Goal: Task Accomplishment & Management: Manage account settings

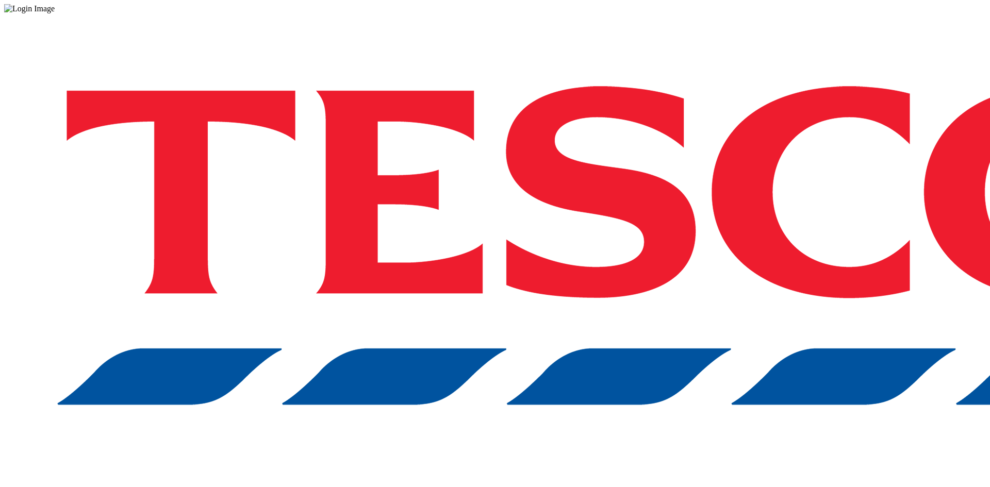
drag, startPoint x: 740, startPoint y: 279, endPoint x: 753, endPoint y: 281, distance: 12.5
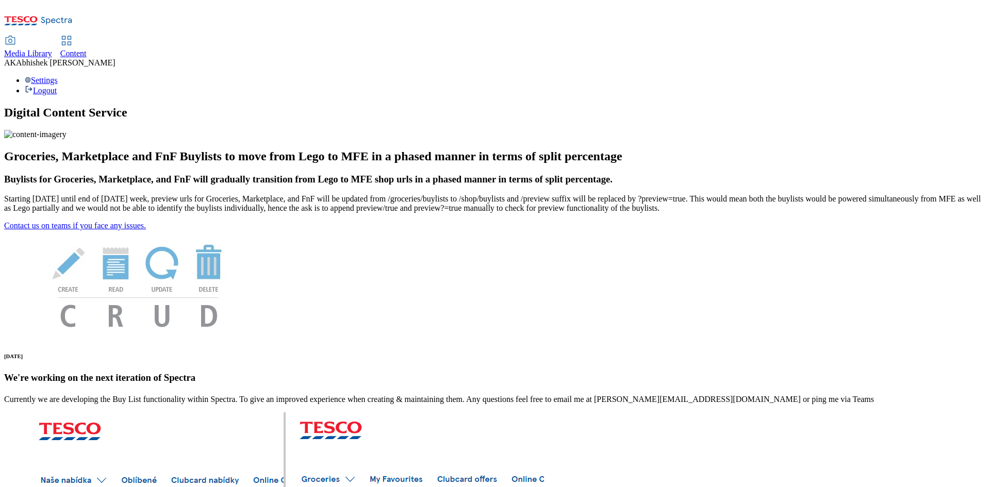
click at [87, 49] on span "Content" at bounding box center [73, 53] width 26 height 9
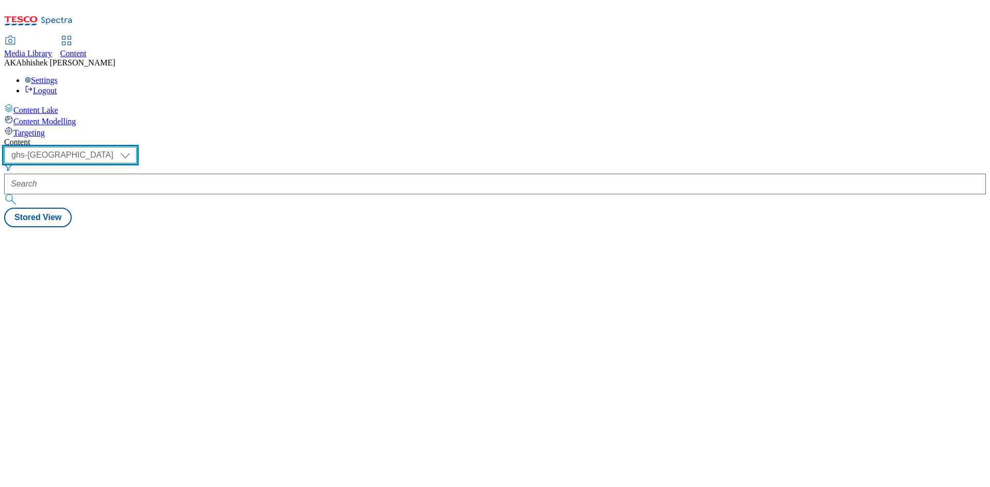
click at [137, 147] on select "ghs-roi ghs-[GEOGRAPHIC_DATA]" at bounding box center [70, 155] width 132 height 16
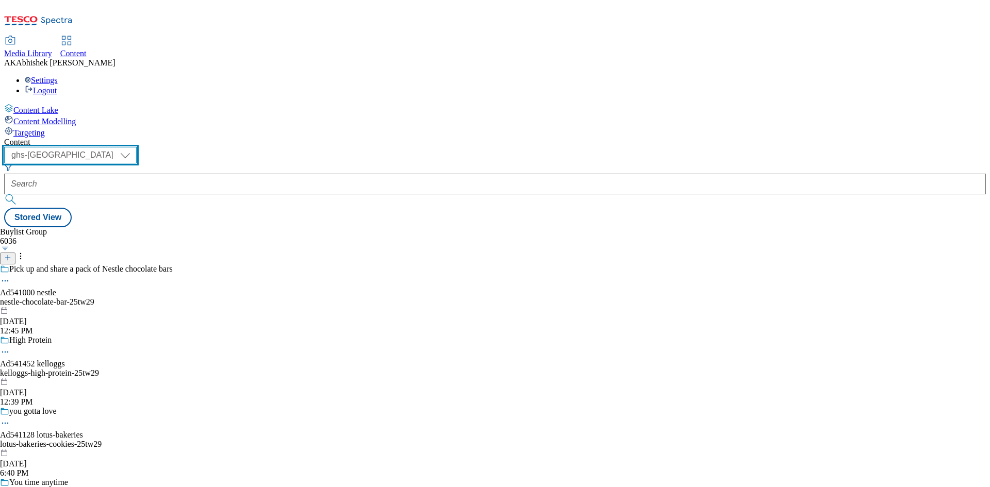
select select "ghs-roi"
click at [134, 147] on select "ghs-roi ghs-[GEOGRAPHIC_DATA]" at bounding box center [70, 155] width 132 height 16
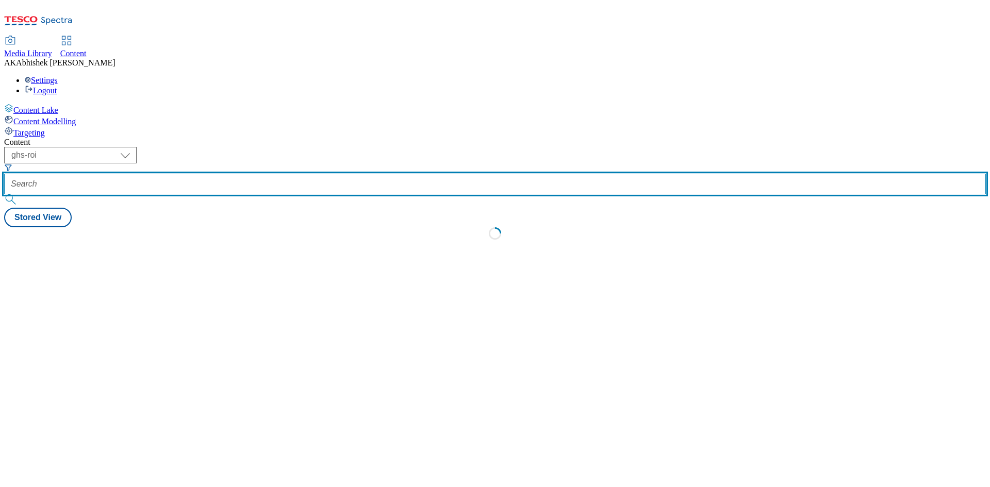
click at [255, 174] on input "text" at bounding box center [495, 184] width 982 height 21
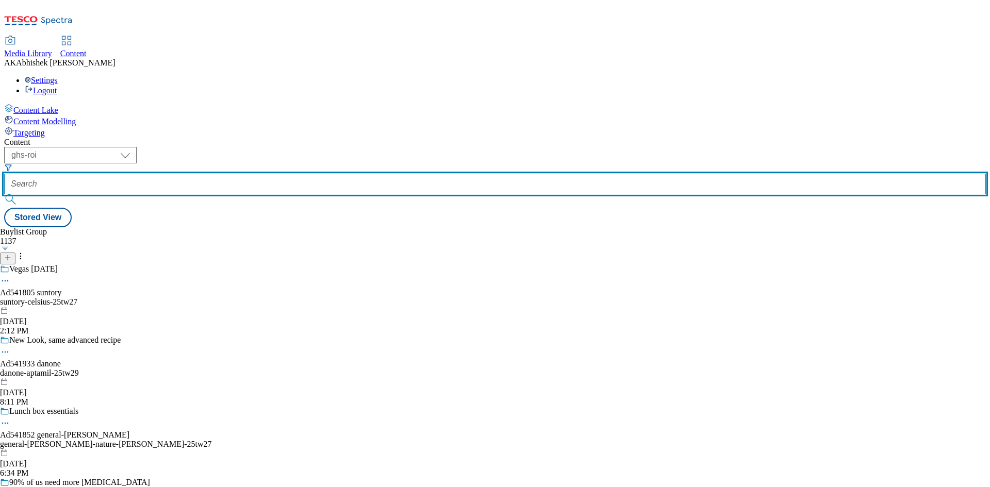
paste input "[EMAIL_ADDRESS][DOMAIN_NAME]"
click at [4, 194] on button "submit" at bounding box center [11, 199] width 14 height 10
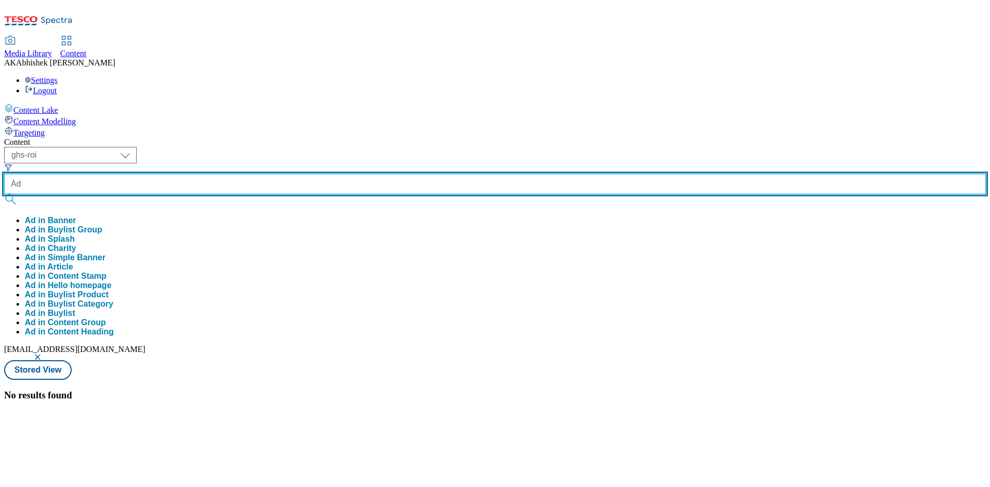
paste input "541933"
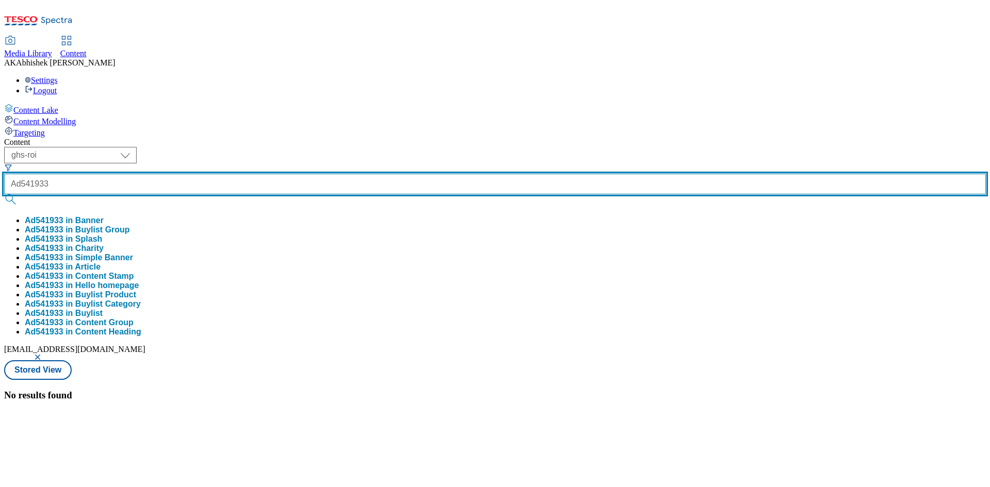
type input "Ad541933"
click at [4, 194] on button "submit" at bounding box center [11, 199] width 14 height 10
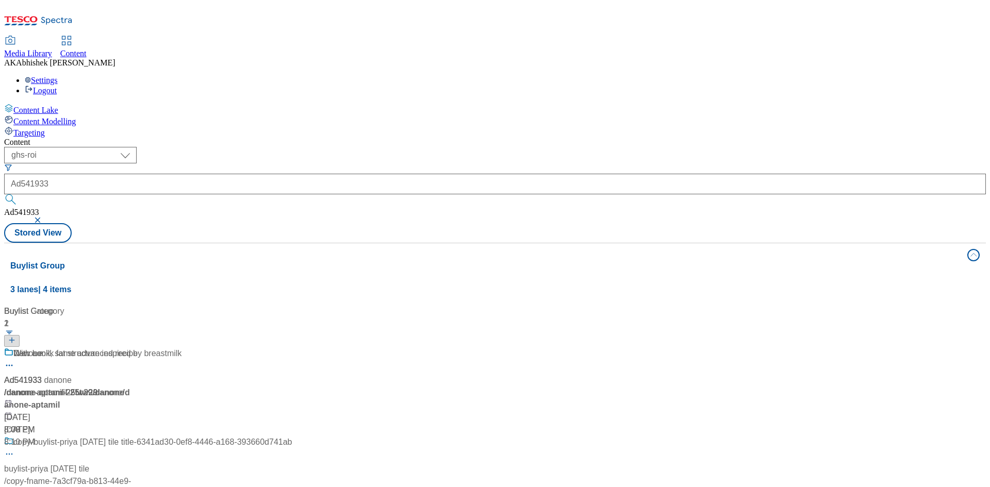
click at [473, 138] on div "Content ( optional ) ghs-roi ghs-uk ghs-roi Ad541933 Ad541933 Stored View Buyli…" at bounding box center [495, 415] width 982 height 555
click at [288, 347] on div "With a milk fat structure inspired by breastmilk" at bounding box center [148, 360] width 288 height 27
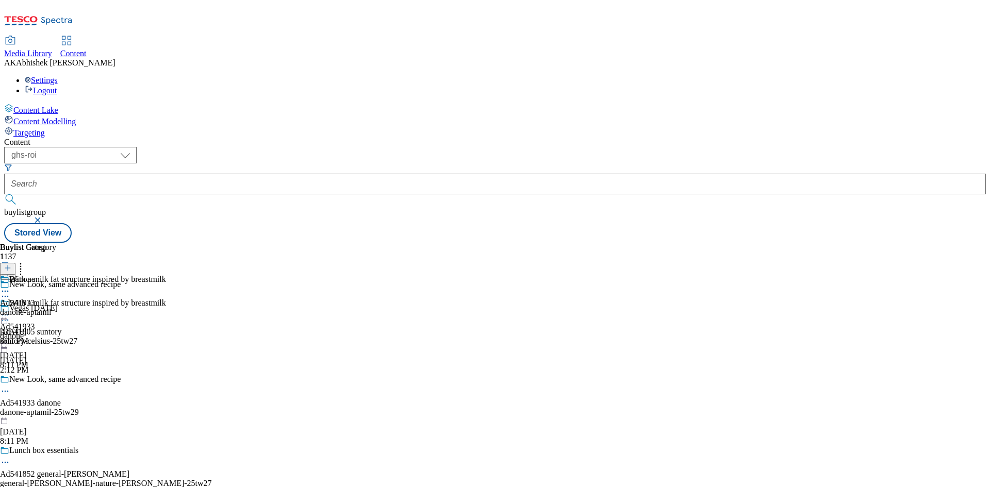
click at [10, 386] on icon at bounding box center [5, 391] width 10 height 10
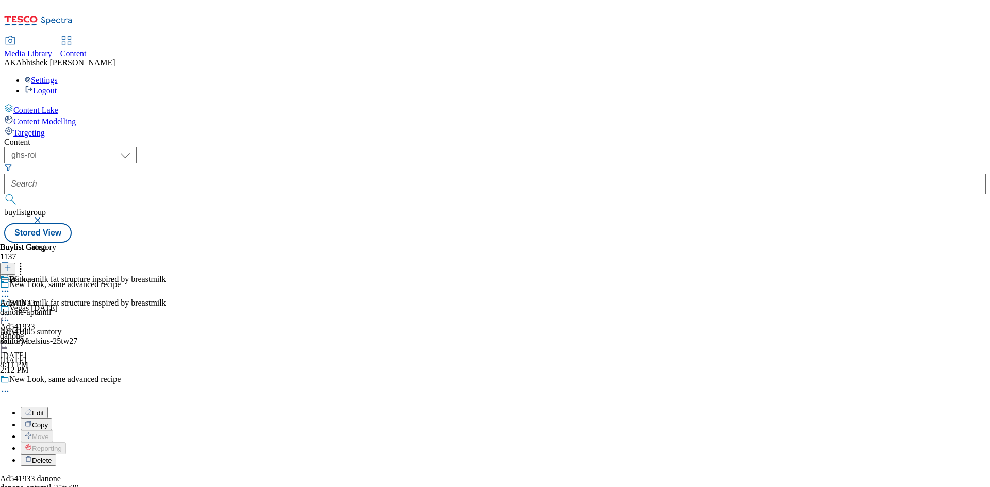
click at [44, 409] on span "Edit" at bounding box center [38, 413] width 12 height 8
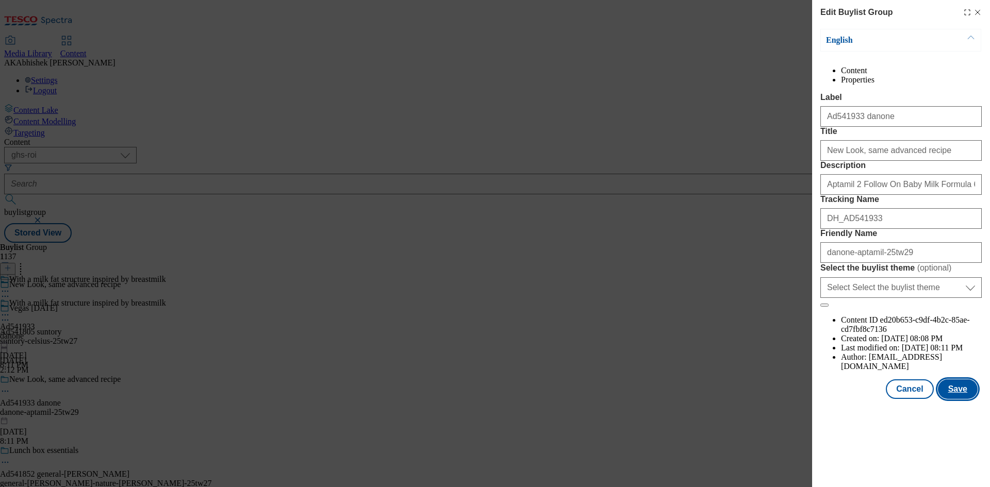
click at [961, 399] on button "Save" at bounding box center [958, 389] width 40 height 20
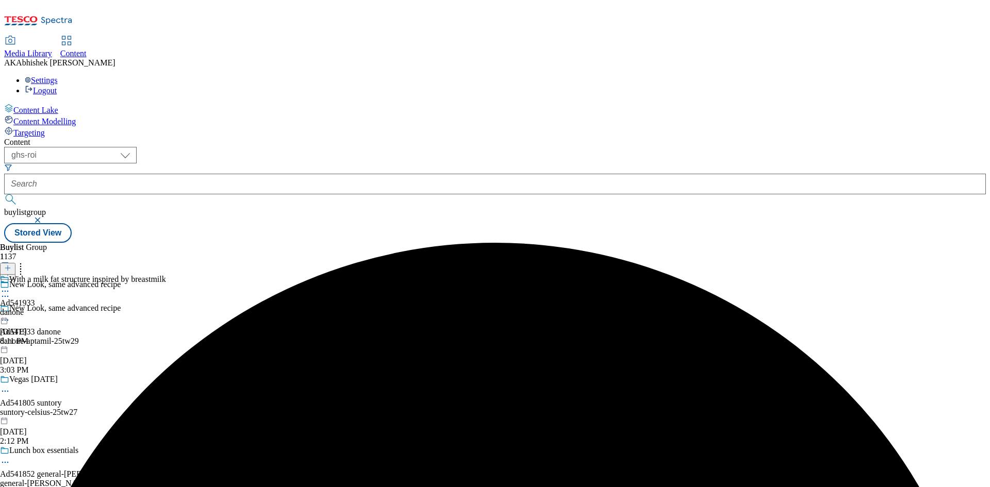
click at [10, 286] on icon at bounding box center [5, 291] width 10 height 10
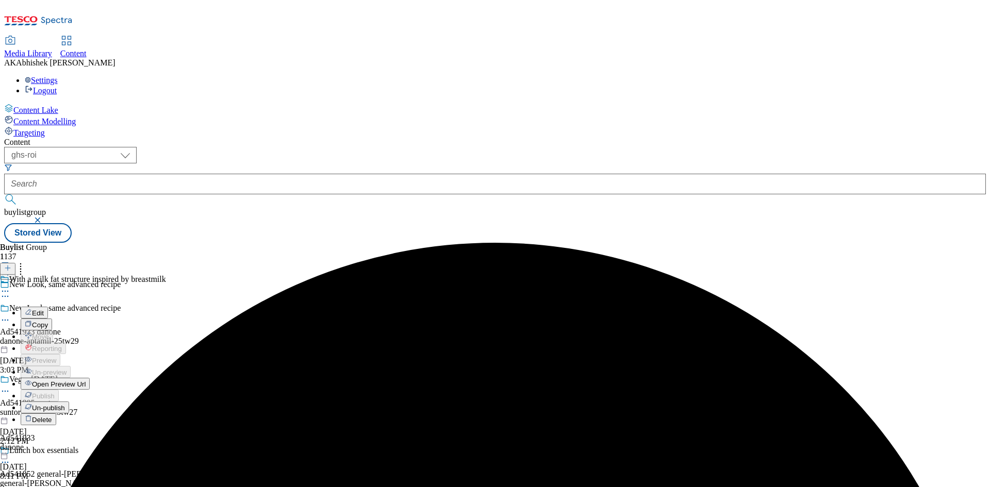
click at [48, 307] on button "Edit" at bounding box center [34, 313] width 27 height 12
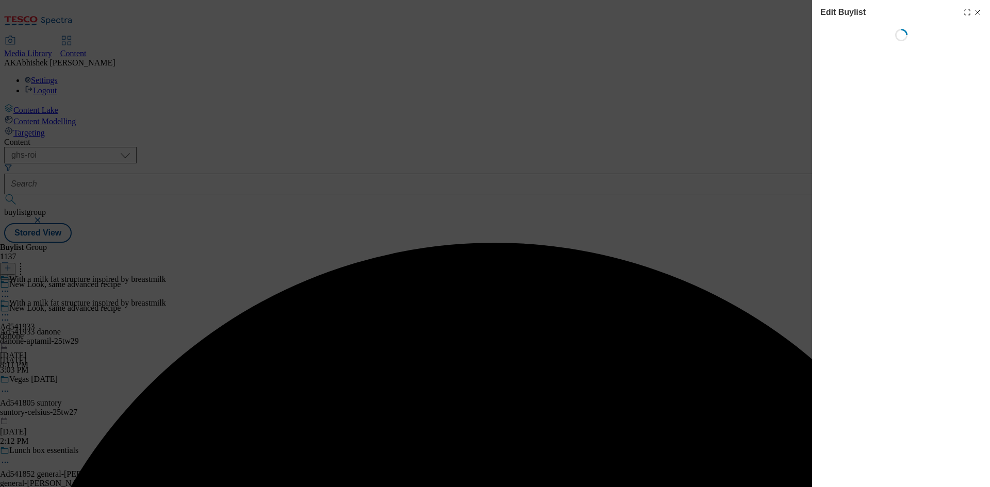
select select "tactical"
select select "supplier funded short term 1-3 weeks"
select select "dunnhumby"
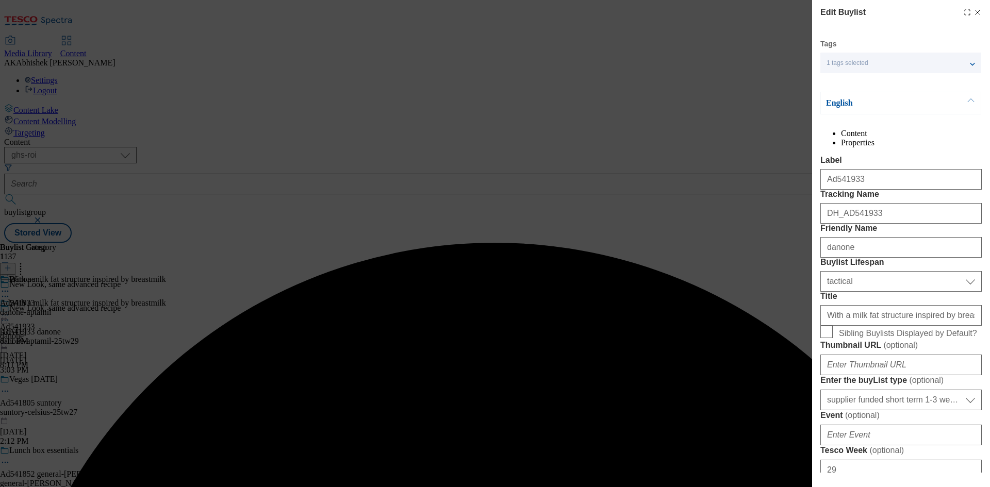
select select "Banner"
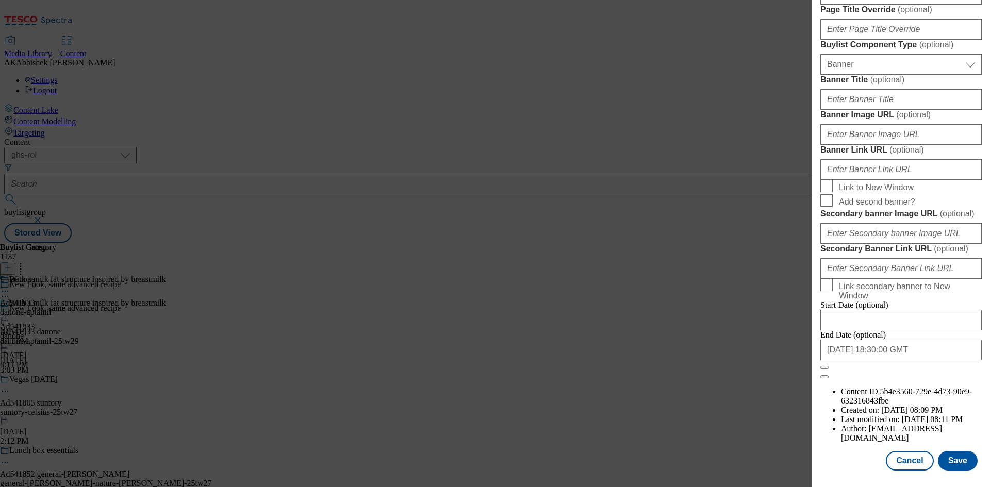
scroll to position [1012, 0]
click at [936, 360] on input "[DATE] 18:30:00 GMT" at bounding box center [900, 350] width 161 height 21
select select "2025"
select select "December"
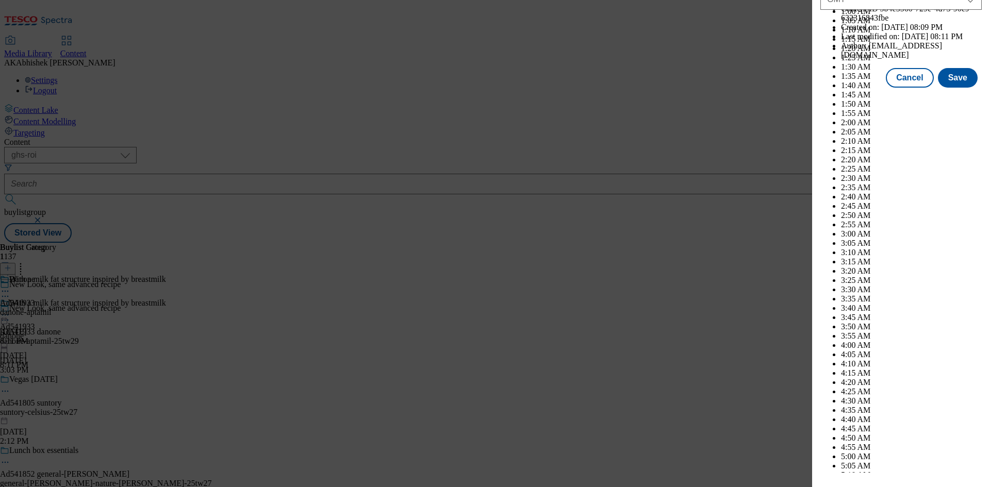
scroll to position [4229, 0]
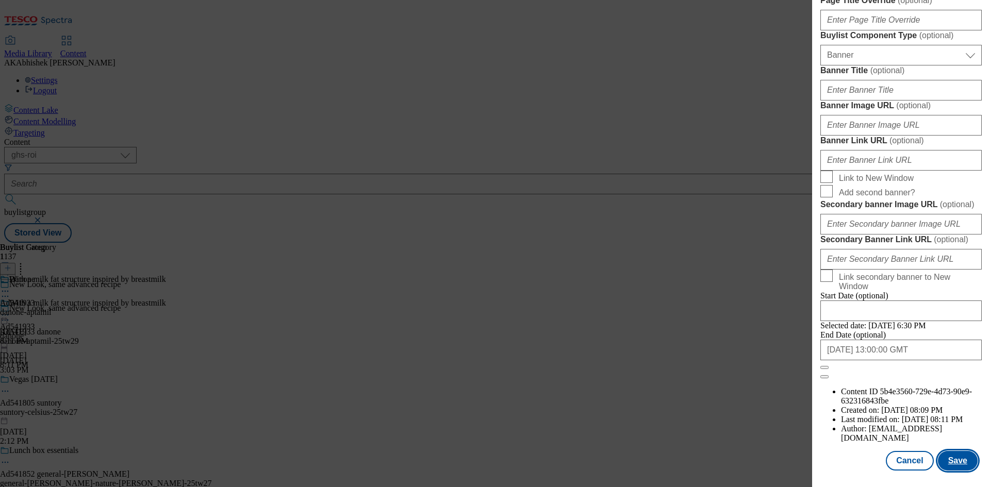
click at [948, 455] on button "Save" at bounding box center [958, 461] width 40 height 20
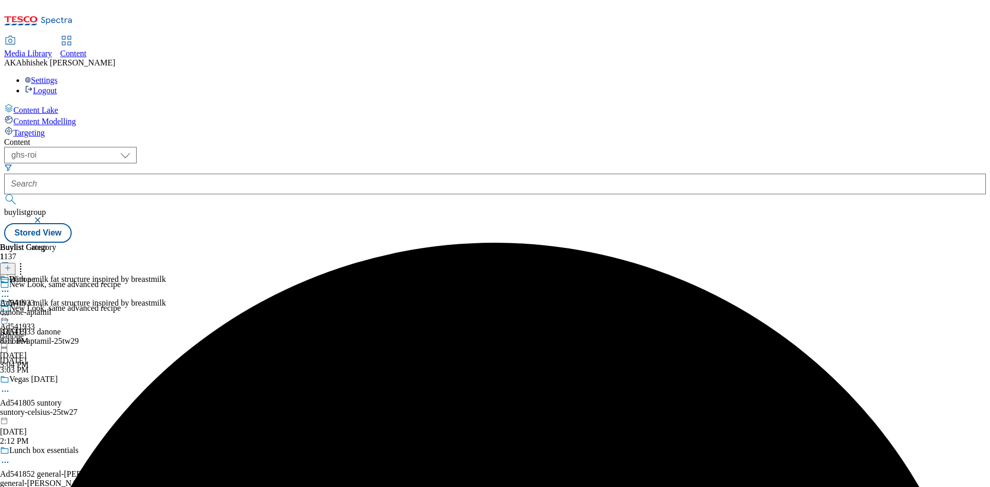
click at [10, 286] on icon at bounding box center [5, 291] width 10 height 10
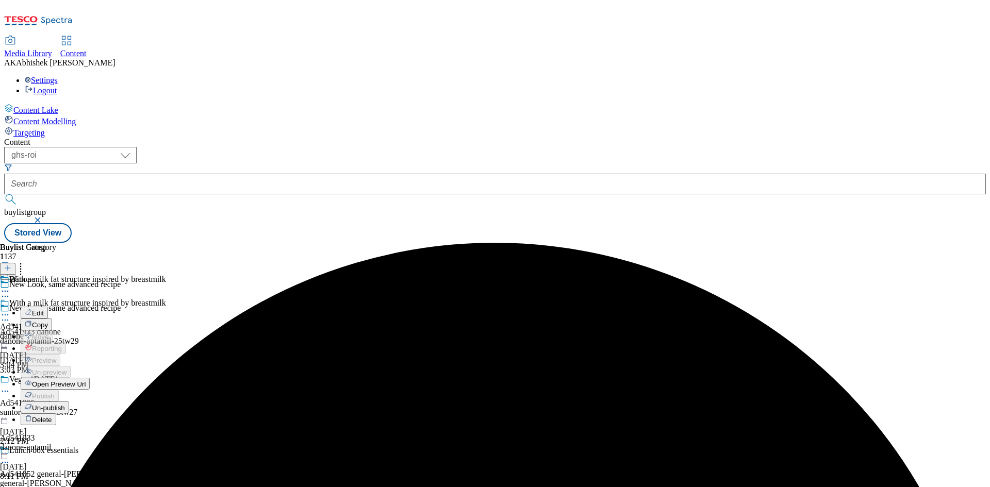
click at [44, 309] on span "Edit" at bounding box center [38, 313] width 12 height 8
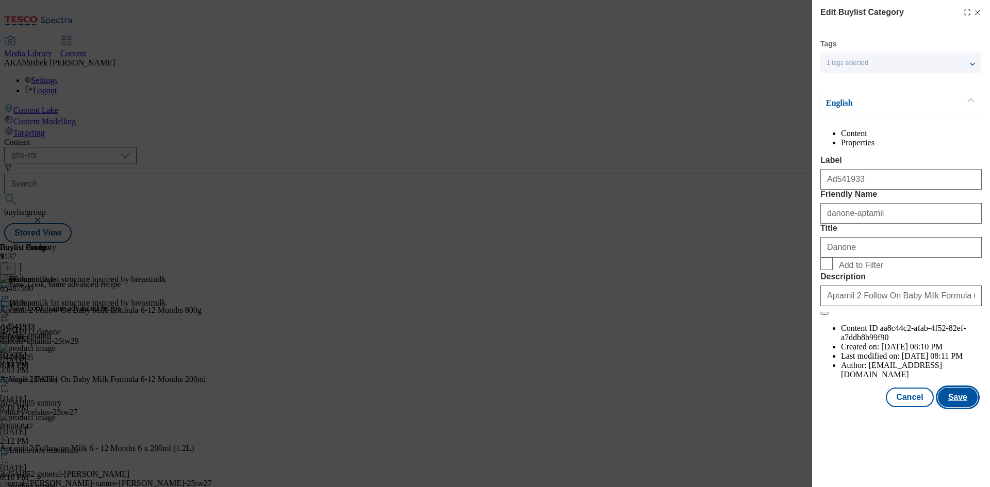
click at [962, 407] on button "Save" at bounding box center [958, 398] width 40 height 20
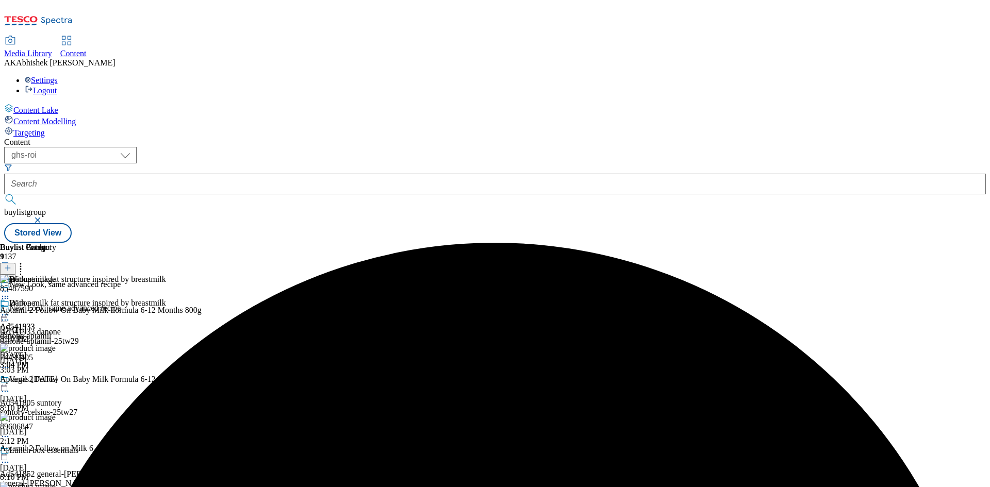
click at [10, 310] on icon at bounding box center [5, 315] width 10 height 10
click at [56, 380] on span "Preview" at bounding box center [44, 384] width 24 height 8
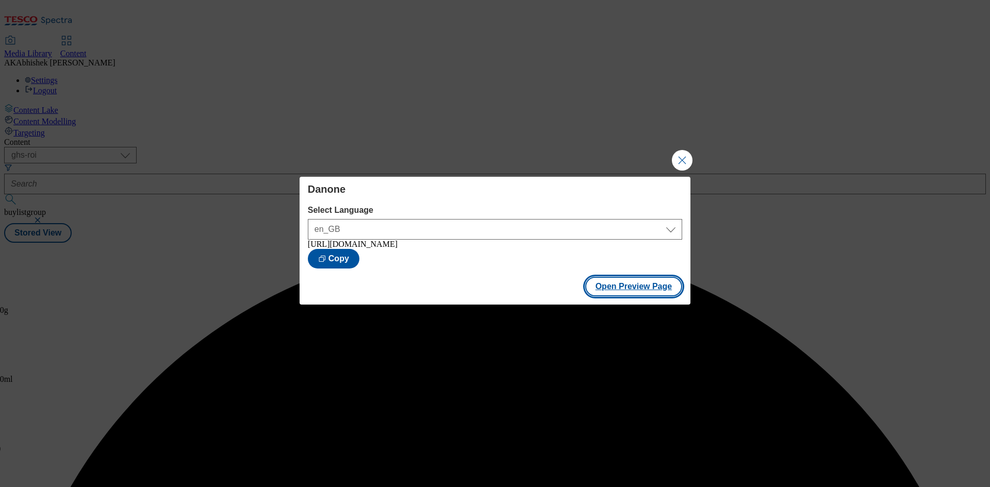
click at [638, 290] on button "Open Preview Page" at bounding box center [633, 287] width 97 height 20
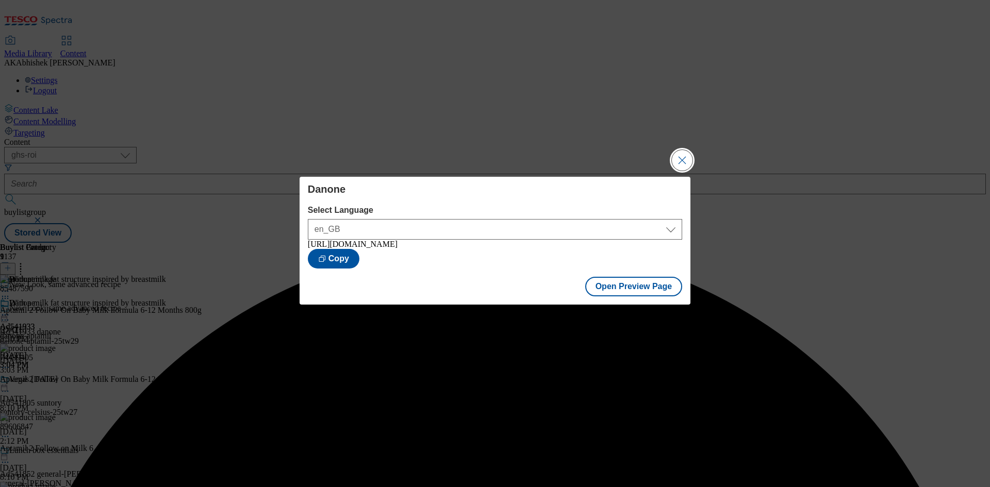
click at [689, 157] on button "Close Modal" at bounding box center [682, 160] width 21 height 21
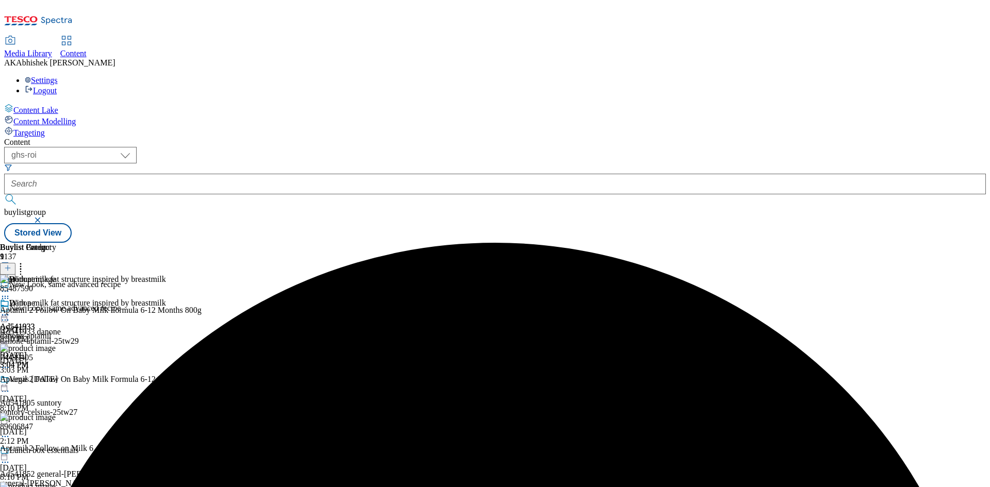
click at [10, 310] on icon at bounding box center [5, 315] width 10 height 10
click at [55, 416] on span "Publish" at bounding box center [43, 420] width 23 height 8
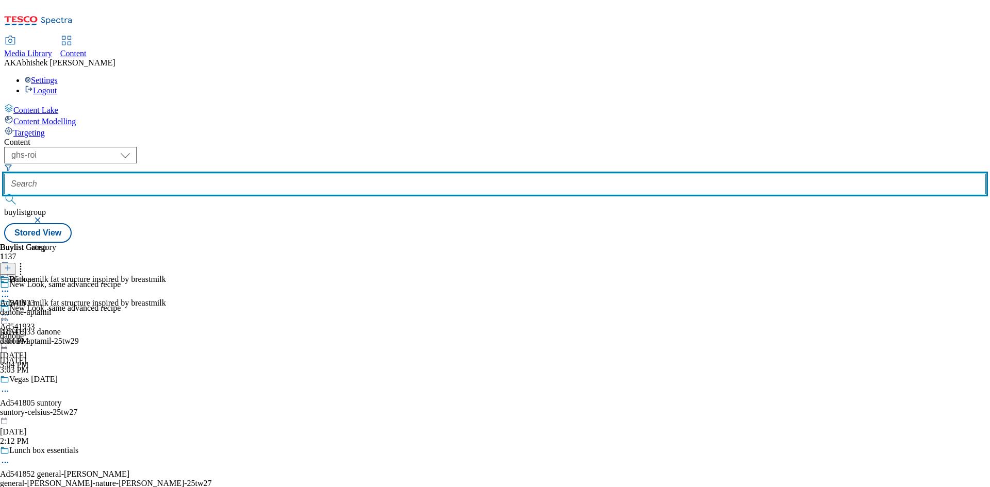
click at [254, 174] on input "text" at bounding box center [495, 184] width 982 height 21
click at [4, 194] on button "submit" at bounding box center [11, 199] width 14 height 10
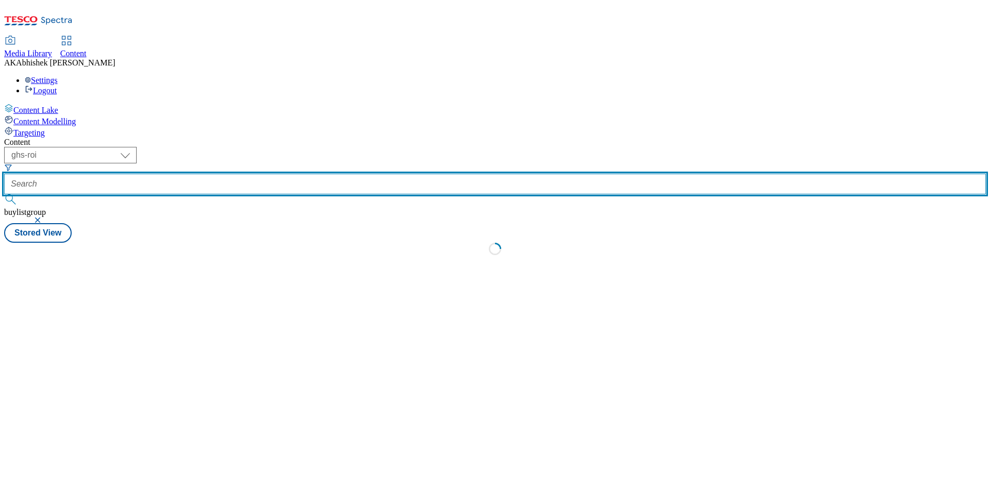
click at [4, 194] on button "submit" at bounding box center [11, 199] width 14 height 10
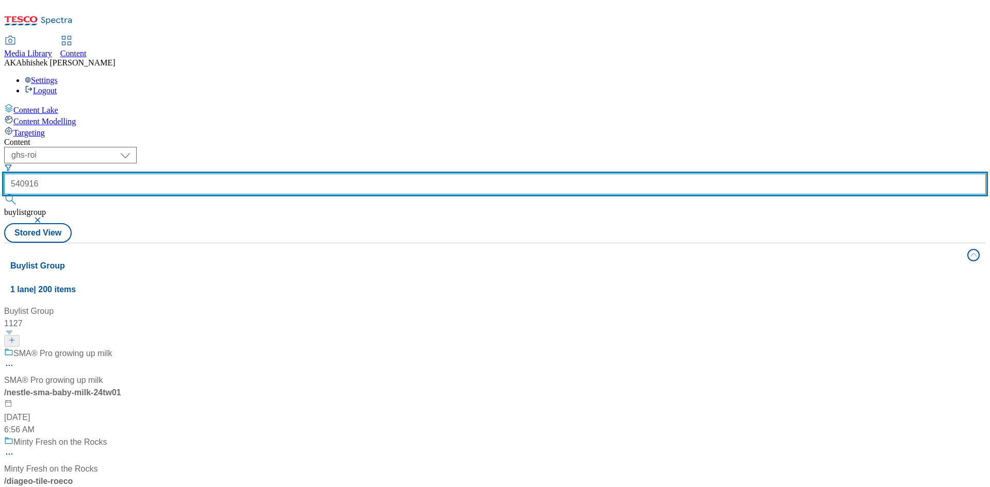
type input "540916"
click at [4, 194] on button "submit" at bounding box center [11, 199] width 14 height 10
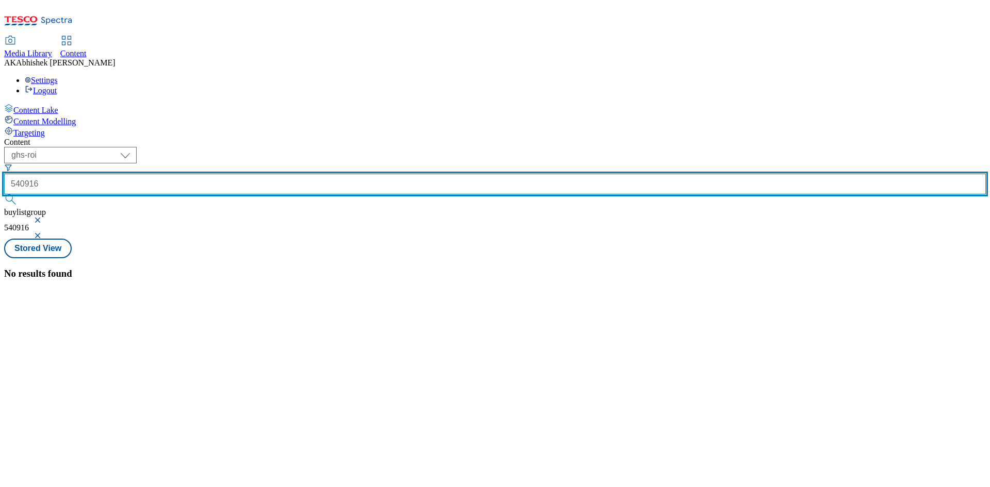
click at [4, 194] on button "submit" at bounding box center [11, 199] width 14 height 10
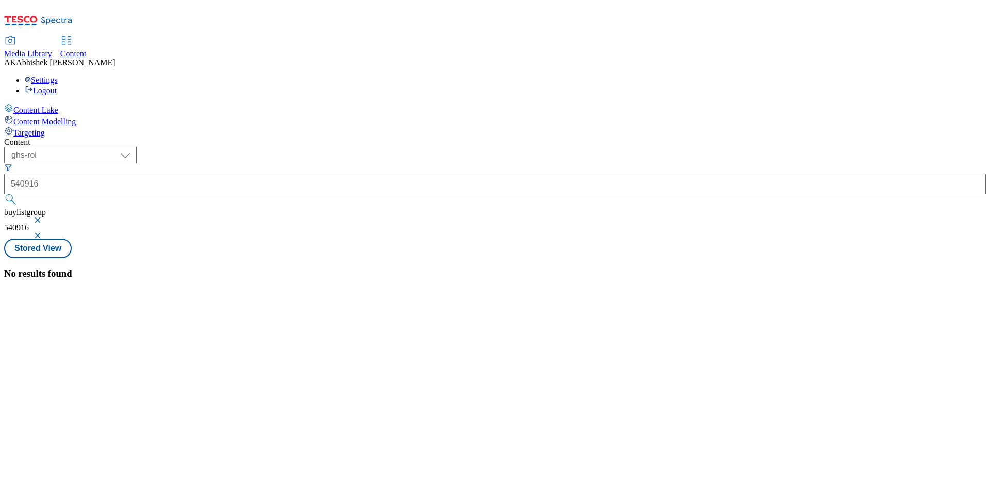
click at [44, 217] on button "button" at bounding box center [39, 220] width 10 height 6
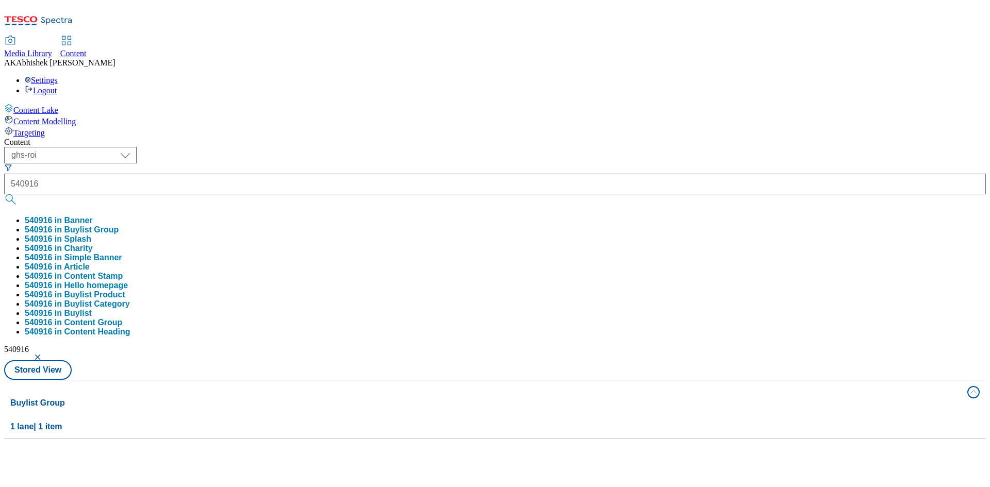
click at [44, 354] on button "button" at bounding box center [39, 357] width 10 height 6
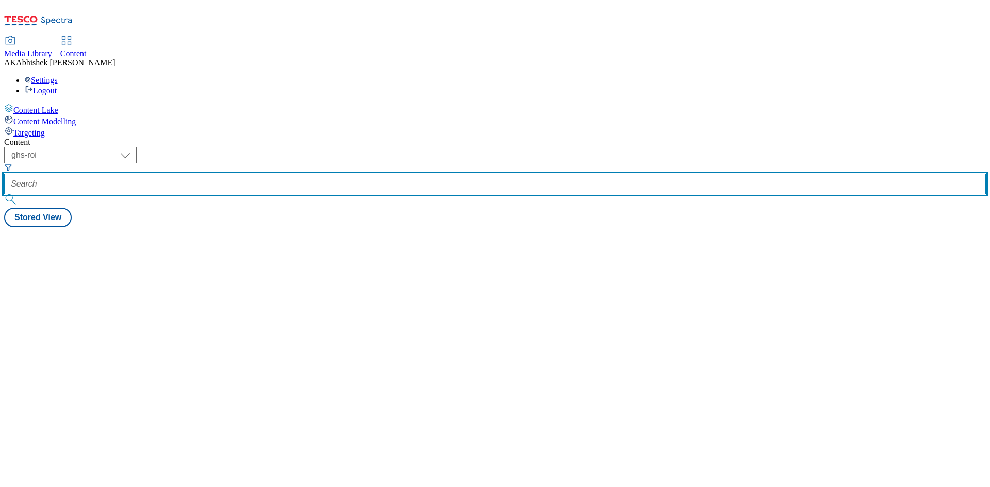
drag, startPoint x: 255, startPoint y: 81, endPoint x: 264, endPoint y: 83, distance: 8.9
click at [255, 174] on input "text" at bounding box center [495, 184] width 982 height 21
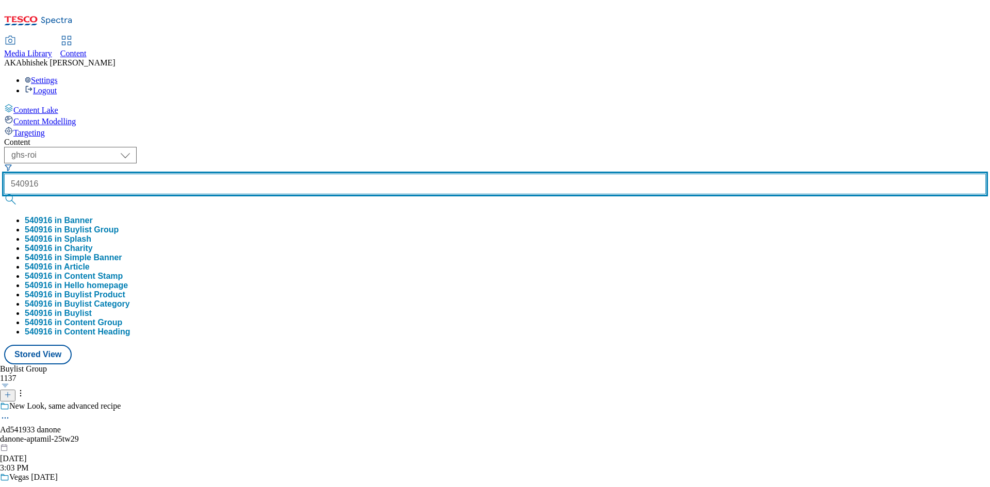
type input "540916"
click at [4, 194] on button "submit" at bounding box center [11, 199] width 14 height 10
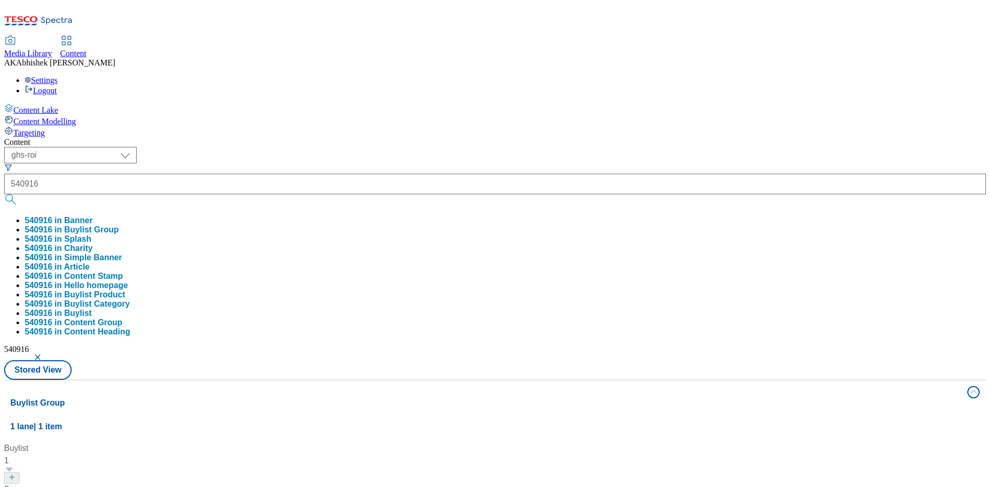
click at [483, 147] on div "( optional ) ghs-roi ghs-uk ghs-roi 540916 540916 in Banner 540916 in Buylist G…" at bounding box center [495, 263] width 982 height 233
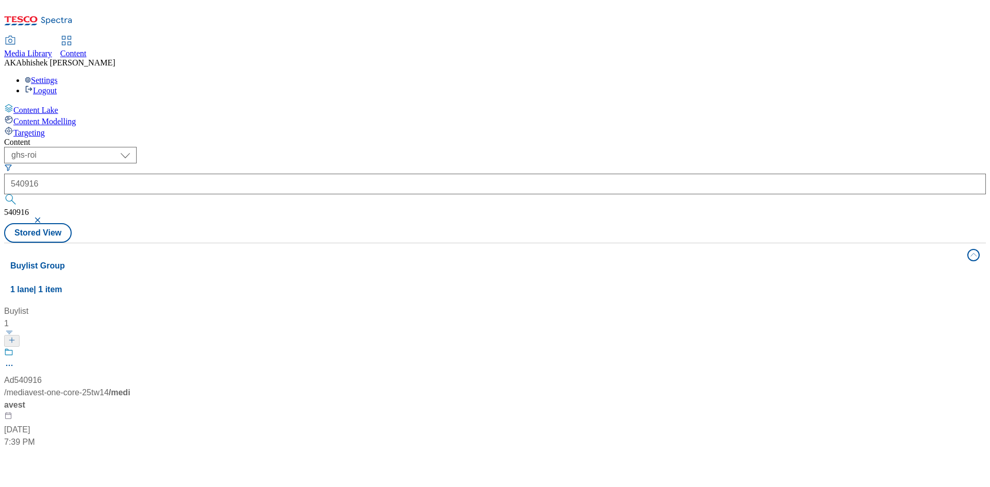
click at [133, 347] on div at bounding box center [68, 360] width 129 height 27
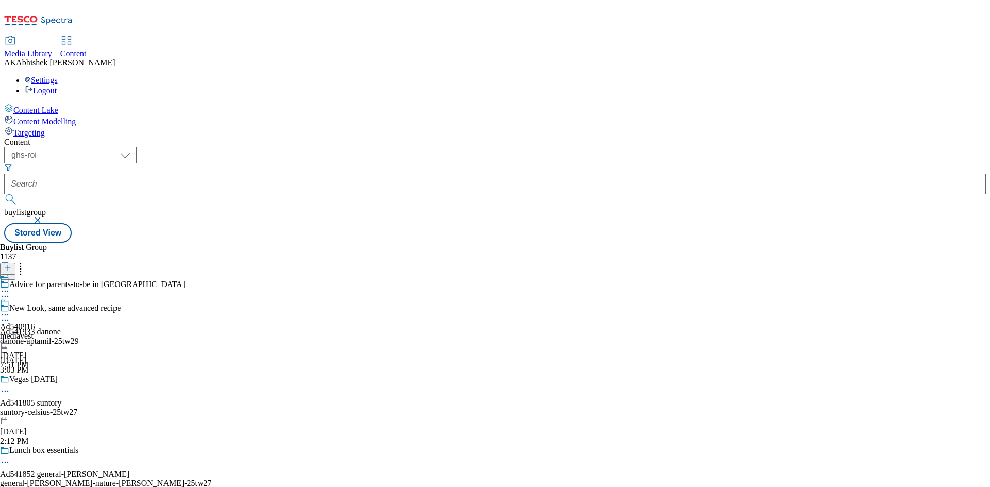
click at [10, 291] on icon at bounding box center [5, 296] width 10 height 10
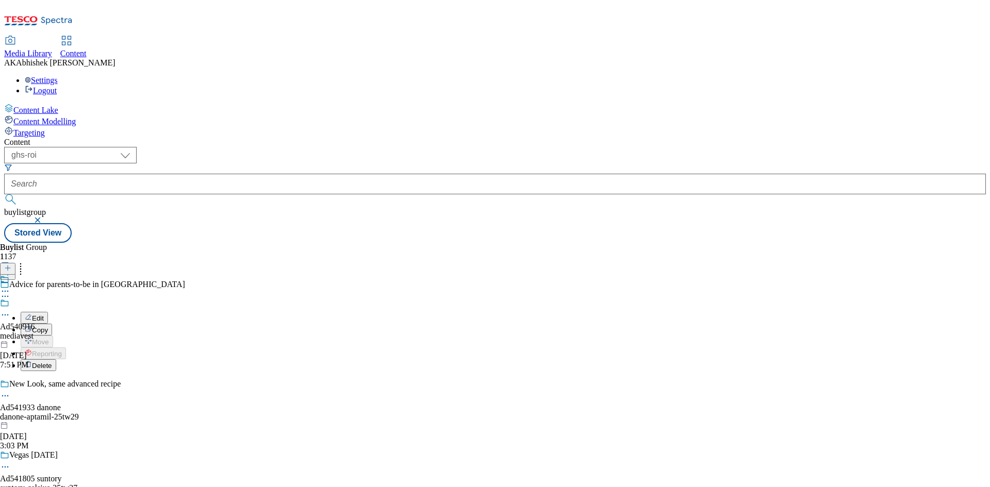
click at [48, 326] on span "Copy" at bounding box center [40, 330] width 16 height 8
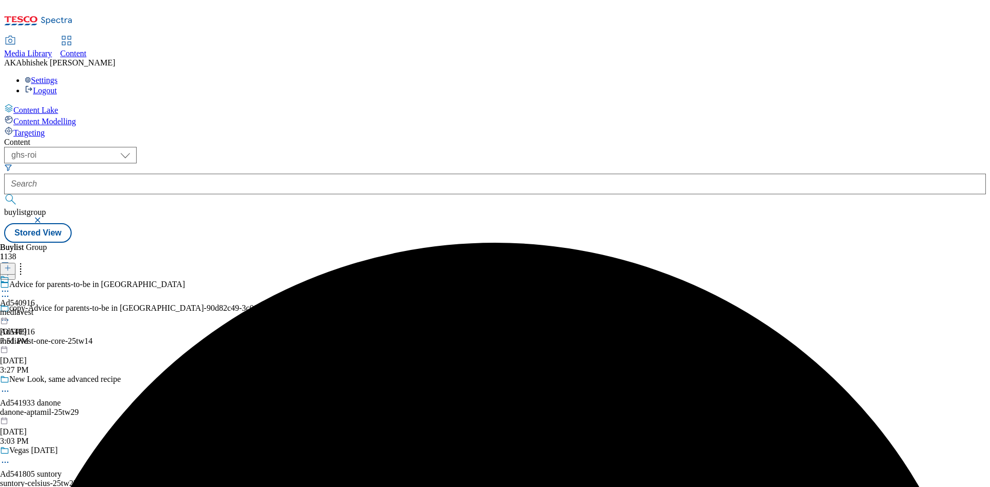
click at [6, 320] on circle at bounding box center [6, 321] width 2 height 2
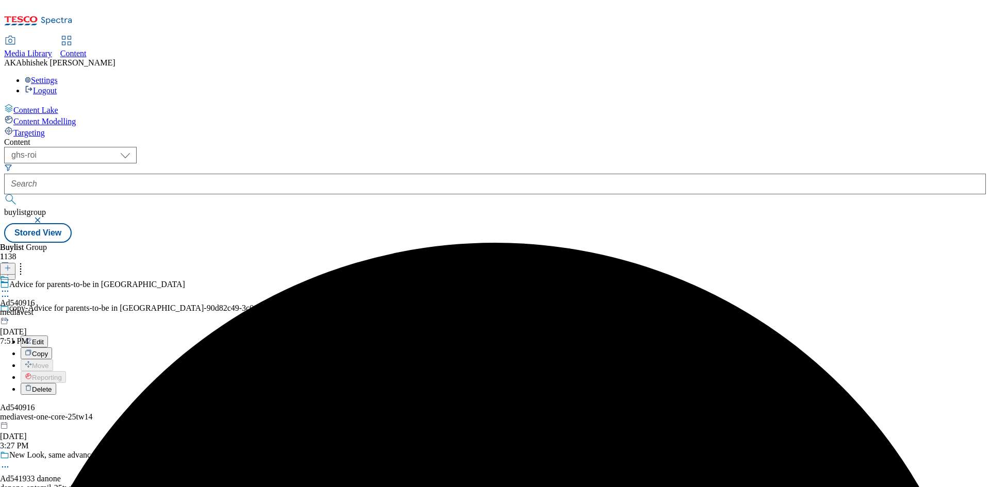
click at [48, 336] on button "Edit" at bounding box center [34, 342] width 27 height 12
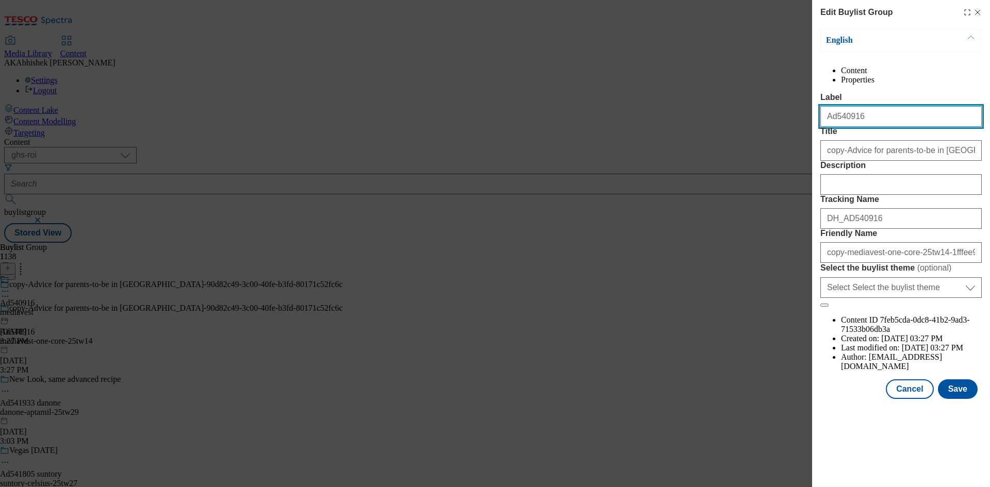
drag, startPoint x: 835, startPoint y: 138, endPoint x: 908, endPoint y: 141, distance: 73.8
click at [908, 127] on input "Ad540916" at bounding box center [900, 116] width 161 height 21
paste input "2018"
type input "Ad542018"
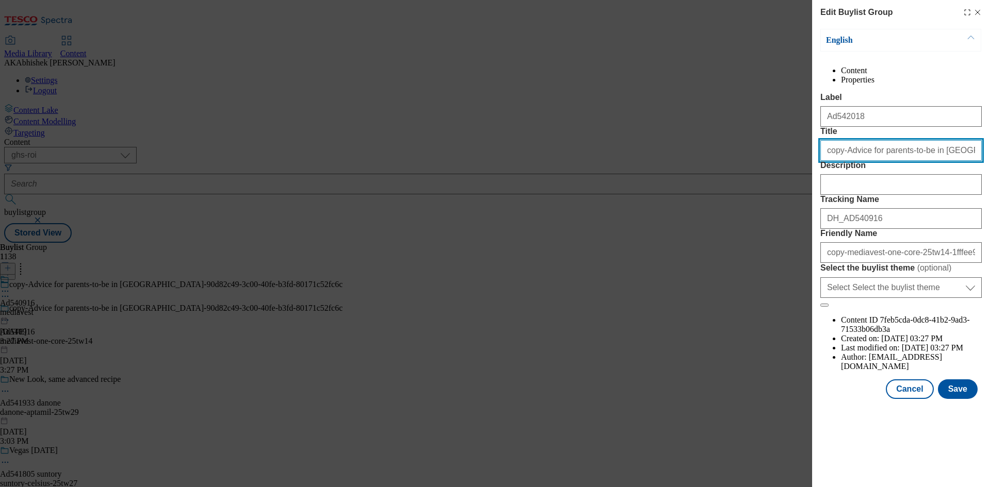
click at [844, 161] on input "copy-Advice for parents-to-be in [GEOGRAPHIC_DATA]-90d82c49-3c00-40fe-b3fd-8017…" at bounding box center [900, 150] width 161 height 21
click at [879, 161] on input "Advice for parents-to-be in [GEOGRAPHIC_DATA]-90d82c49-3c00-40fe-b3fd-80171c52f…" at bounding box center [900, 150] width 161 height 21
click at [905, 161] on input "Advice for parents-to-be in [GEOGRAPHIC_DATA]-90d82c49-3c00-40fe-b3fd-80171c52f…" at bounding box center [900, 150] width 161 height 21
click at [927, 161] on input "Advice for parents-to-be in [GEOGRAPHIC_DATA]-90d82c49-3c00-40fe-b3fd-80171c52f…" at bounding box center [900, 150] width 161 height 21
type input "Advice for parents-to-be in [GEOGRAPHIC_DATA]"
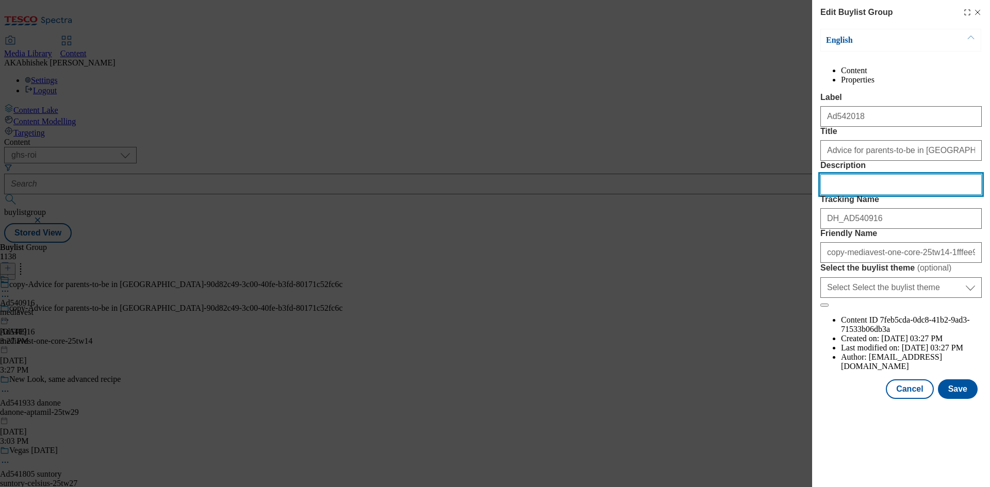
click at [884, 195] on input "Description" at bounding box center [900, 184] width 161 height 21
paste input "Your guide to baby health"
type input "Your guide to baby health"
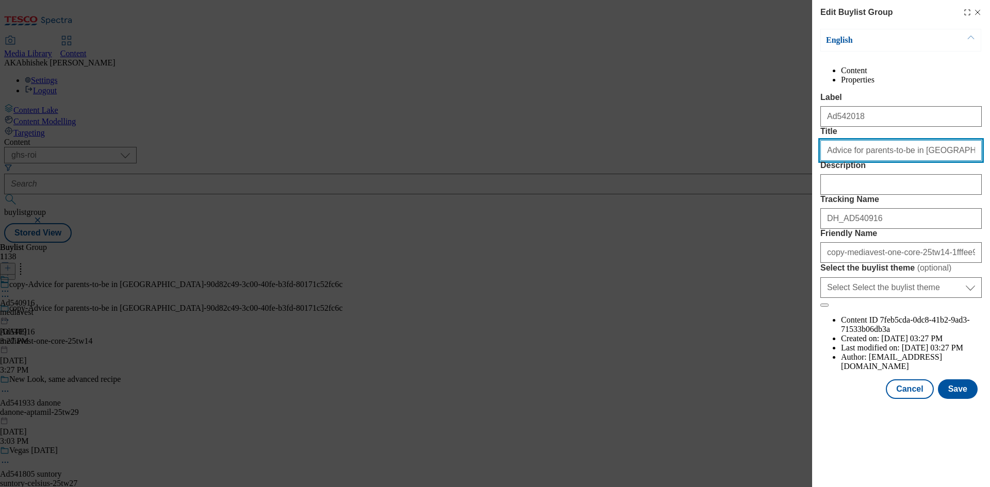
click at [852, 161] on input "Advice for parents-to-be in [GEOGRAPHIC_DATA]-90d82c49-3c00-40fe-b3fd-80171c52f…" at bounding box center [900, 150] width 161 height 21
paste input "Your guide to baby health"
type input "Your guide to baby health"
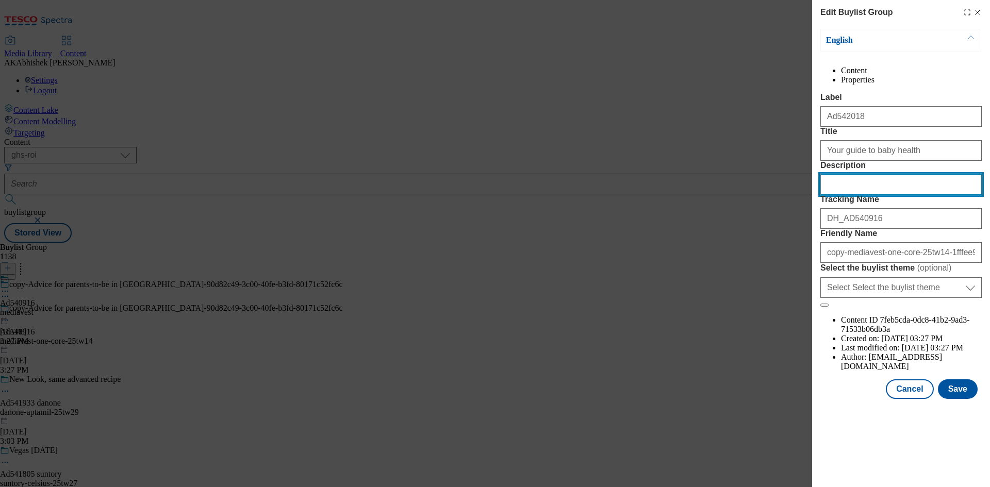
click at [835, 195] on input "Description" at bounding box center [900, 184] width 161 height 21
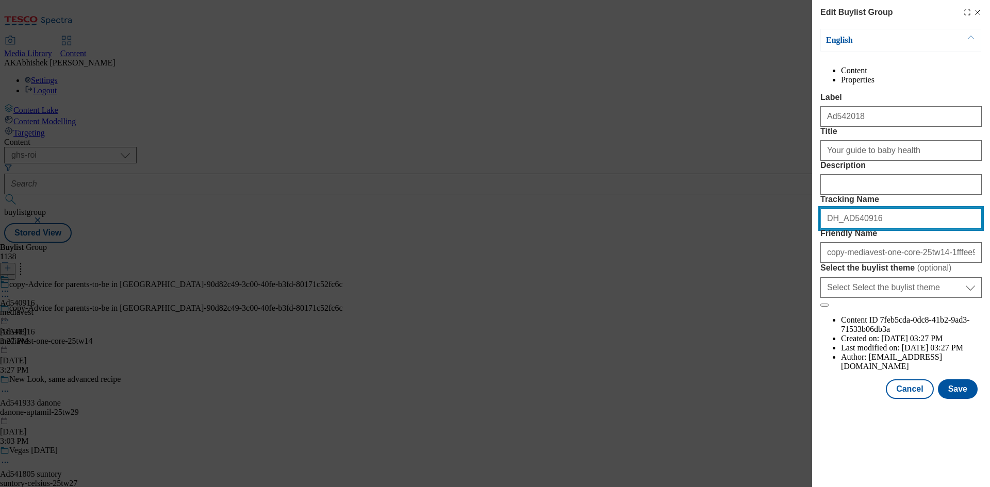
click at [874, 229] on input "DH_AD540916" at bounding box center [900, 218] width 161 height 21
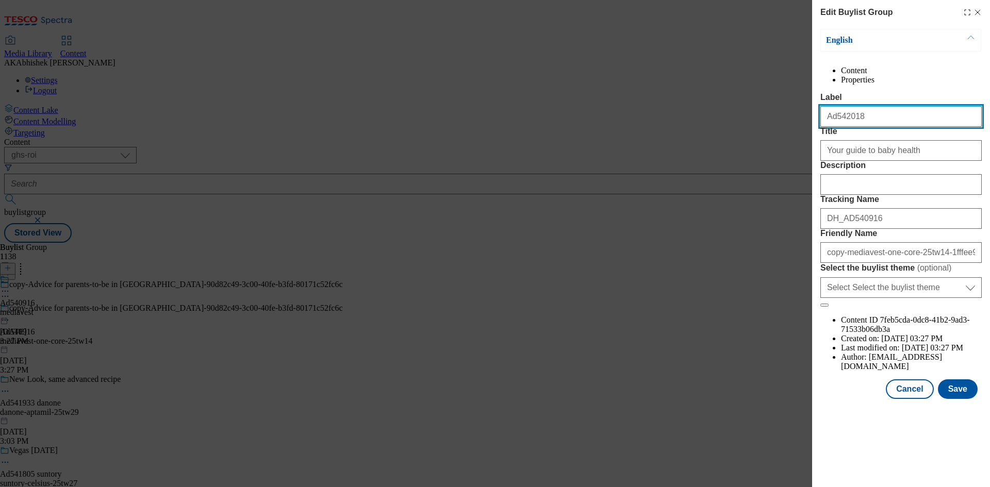
drag, startPoint x: 836, startPoint y: 140, endPoint x: 961, endPoint y: 142, distance: 125.8
click at [959, 127] on input "Ad542018" at bounding box center [900, 116] width 161 height 21
drag, startPoint x: 835, startPoint y: 139, endPoint x: 895, endPoint y: 138, distance: 60.3
click at [895, 127] on input "Ad542018" at bounding box center [900, 116] width 161 height 21
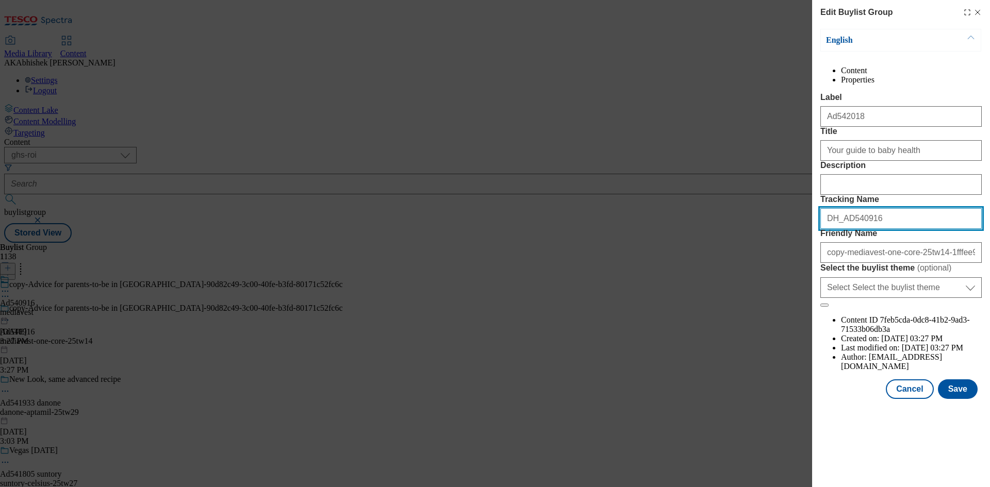
click at [875, 229] on input "DH_AD540916" at bounding box center [900, 218] width 161 height 21
click at [848, 229] on input "DH_AD540916" at bounding box center [900, 218] width 161 height 21
paste input "2018"
type input "DH_AD542018"
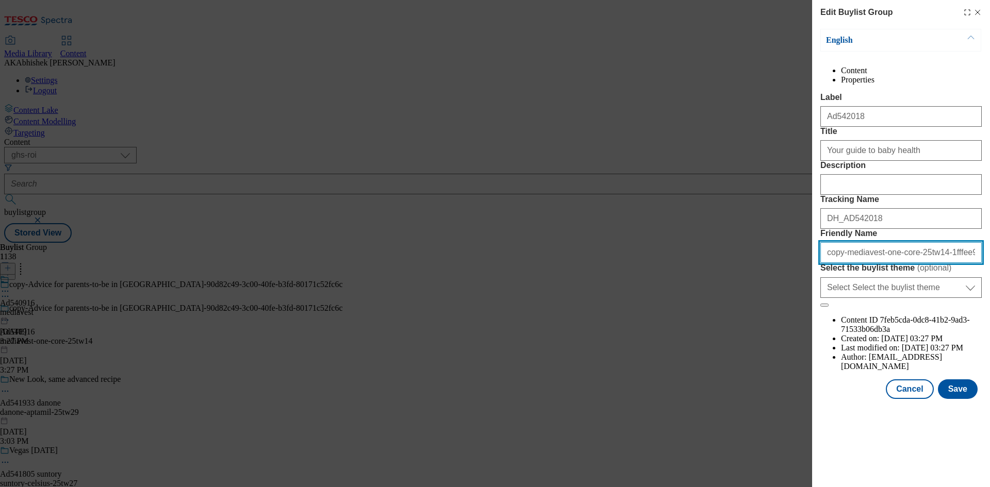
click at [842, 263] on input "copy-mediavest-one-core-25tw14-1fffee9b-ca5f-4229-840a-6678ecf8f1e6" at bounding box center [900, 252] width 161 height 21
click at [902, 263] on input "mediavest-one-core-25tw14-1fffee9b-ca5f-4229-840a-6678ecf8f1e6" at bounding box center [900, 252] width 161 height 21
type input "mediavest-one-core-25tw27"
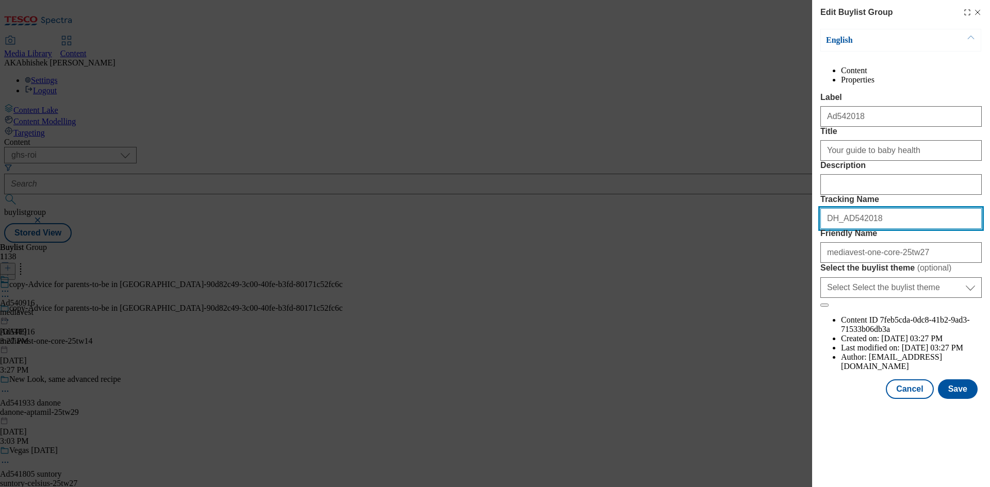
drag, startPoint x: 873, startPoint y: 292, endPoint x: 712, endPoint y: 288, distance: 161.4
click at [716, 288] on div "Edit Buylist Group English Content Properties Label Ad542018 Title Your guide t…" at bounding box center [495, 243] width 990 height 487
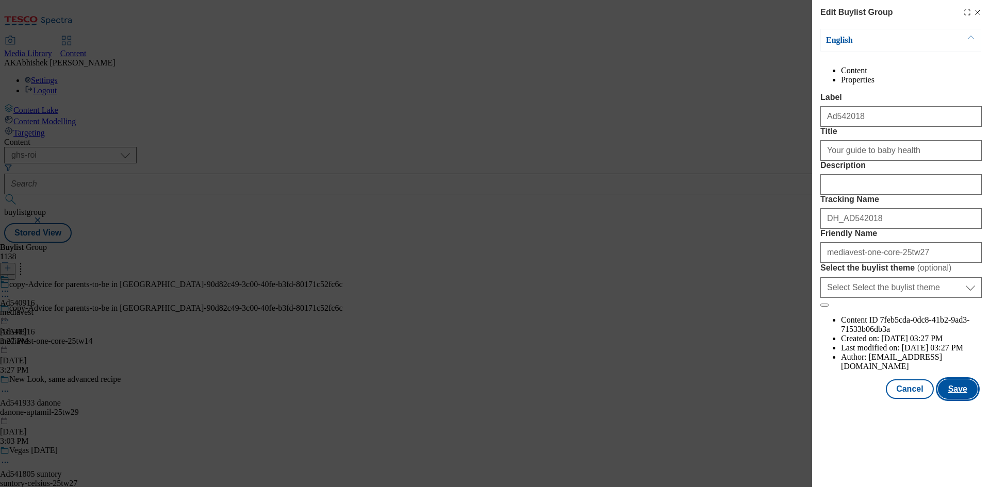
click at [958, 399] on button "Save" at bounding box center [958, 389] width 40 height 20
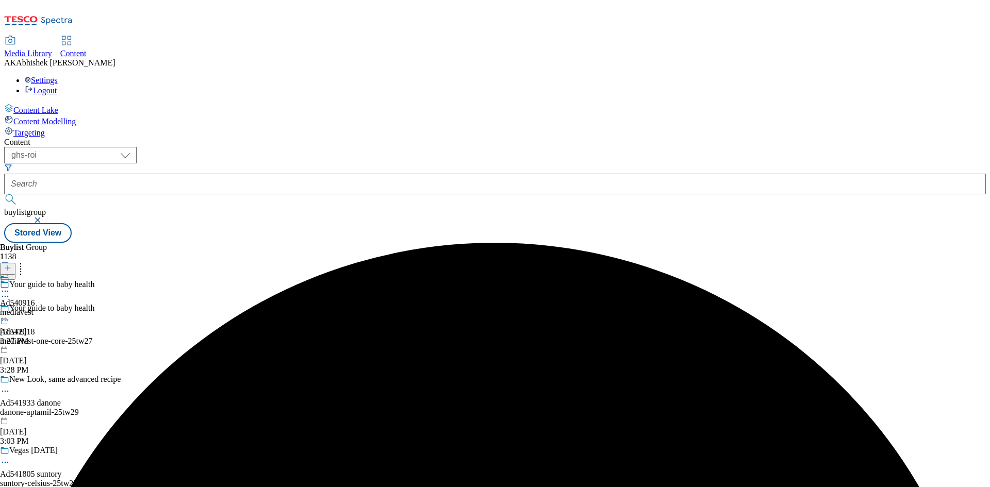
click at [10, 286] on icon at bounding box center [5, 291] width 10 height 10
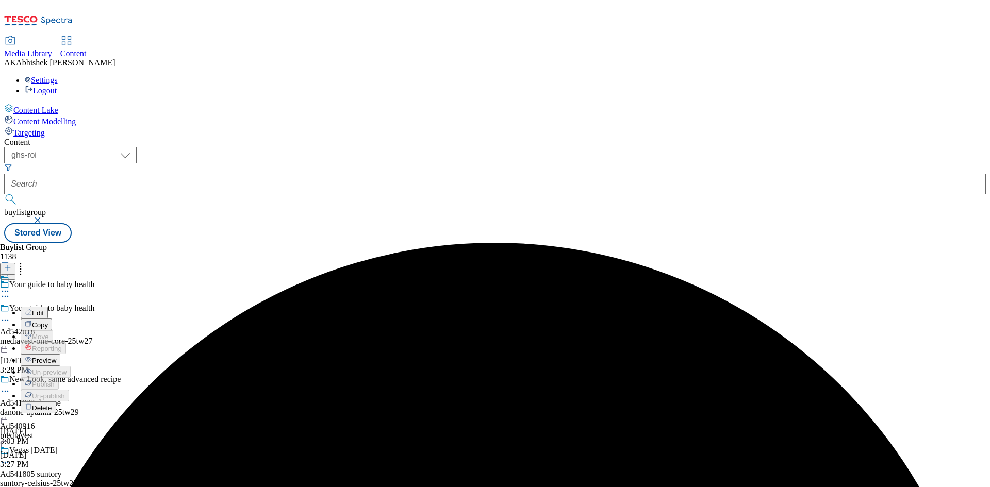
click at [44, 309] on span "Edit" at bounding box center [38, 313] width 12 height 8
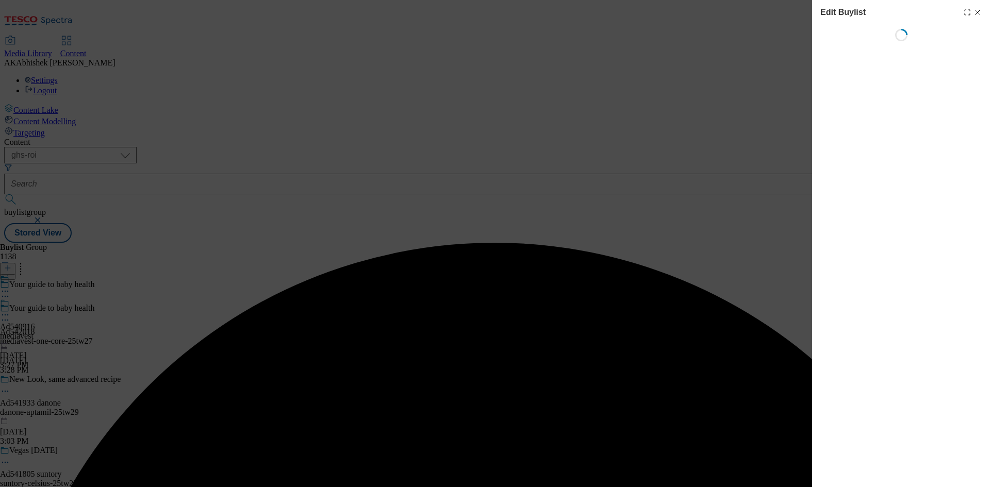
select select "tactical"
select select "supplier funded short term 1-3 weeks"
select select "dunnhumby"
select select "Banner"
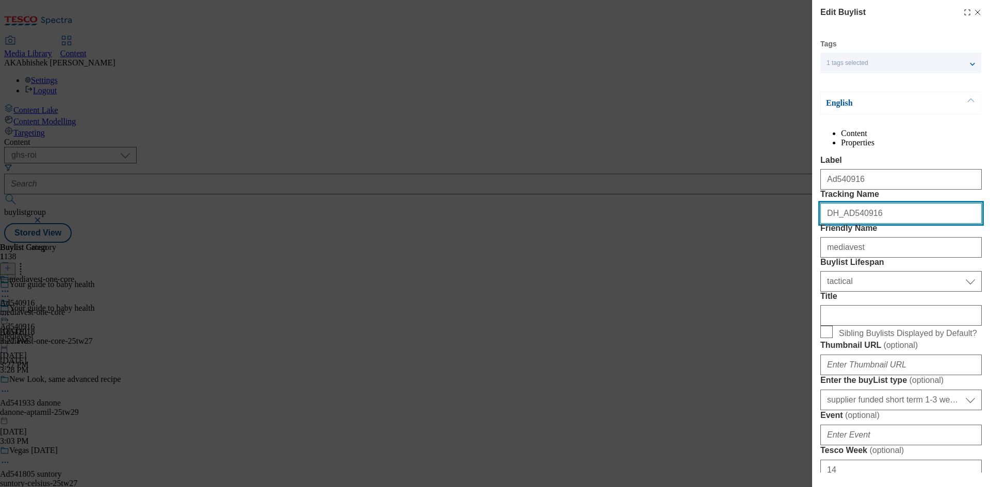
drag, startPoint x: 894, startPoint y: 250, endPoint x: 603, endPoint y: 235, distance: 291.6
click at [603, 235] on div "Edit Buylist Tags 1 tags selected buylist English Content Properties Label Ad54…" at bounding box center [495, 243] width 990 height 487
paste input "2018"
click at [845, 224] on input "DH_AD542018" at bounding box center [900, 213] width 161 height 21
type input "DH_AD542018"
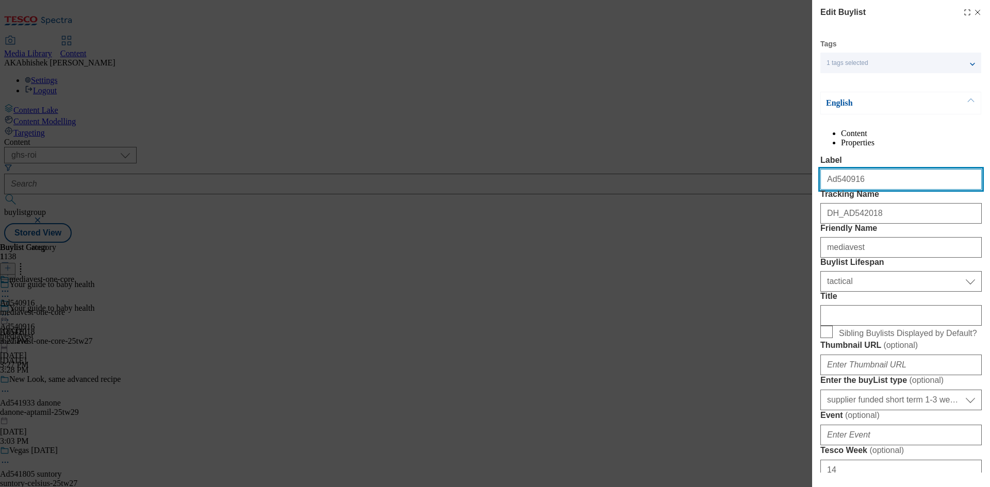
drag, startPoint x: 868, startPoint y: 202, endPoint x: 833, endPoint y: 202, distance: 35.1
click at [833, 190] on input "Ad540916" at bounding box center [900, 179] width 161 height 21
paste input "2018"
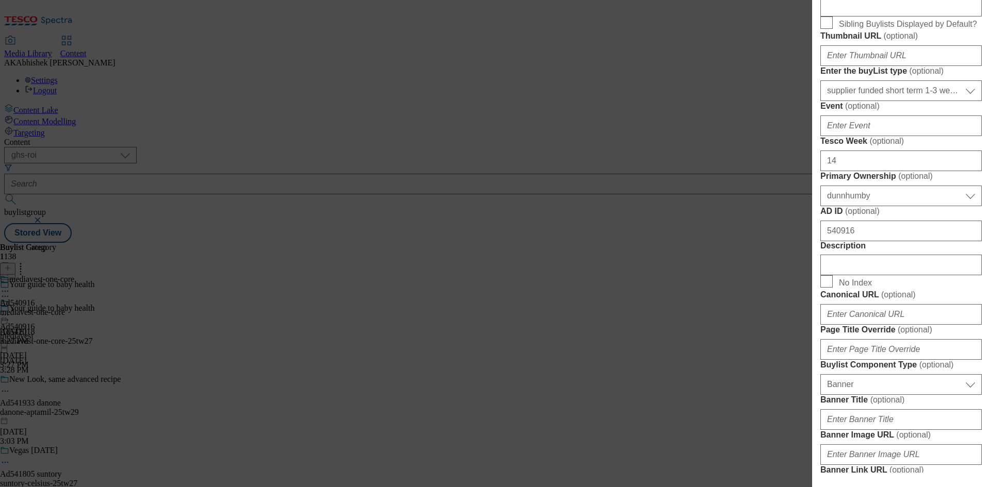
scroll to position [361, 0]
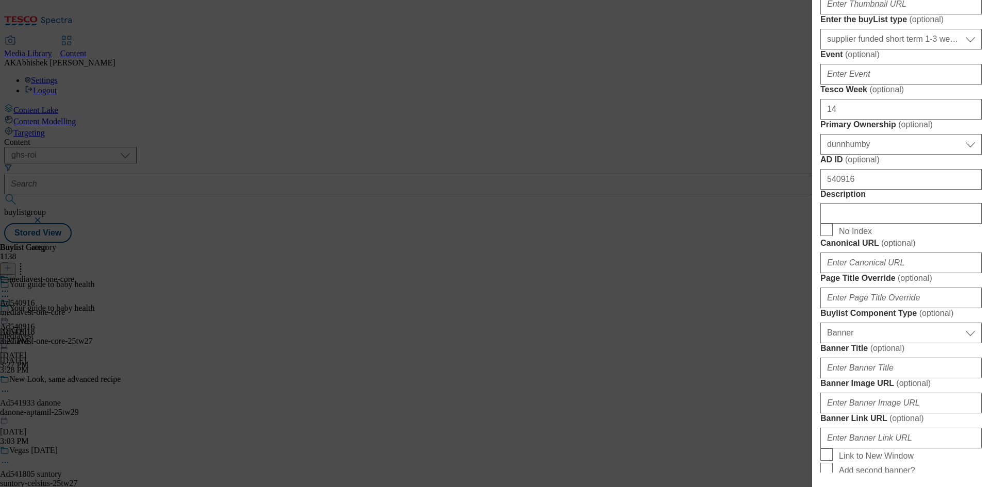
type input "Ad542018"
click at [772, 279] on div "Edit Buylist Tags 1 tags selected buylist English Content Properties Label Ad54…" at bounding box center [495, 243] width 990 height 487
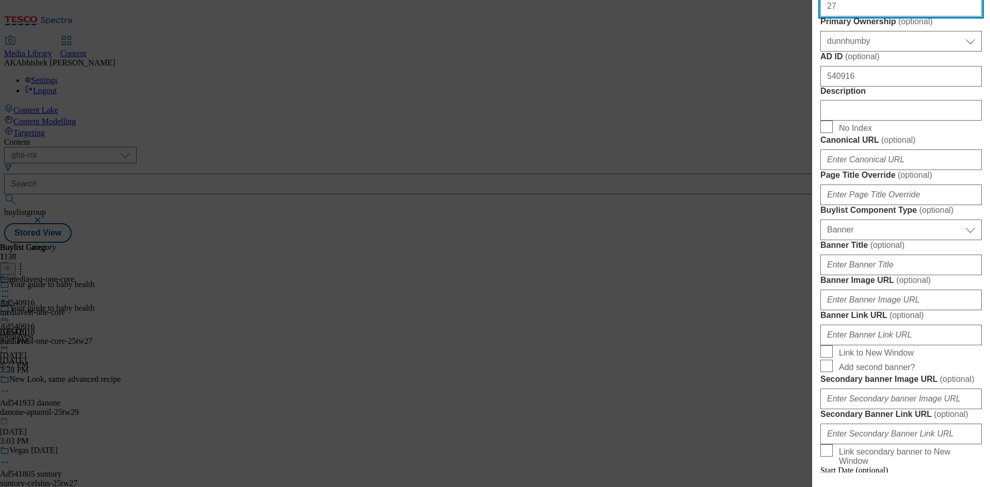
type input "27"
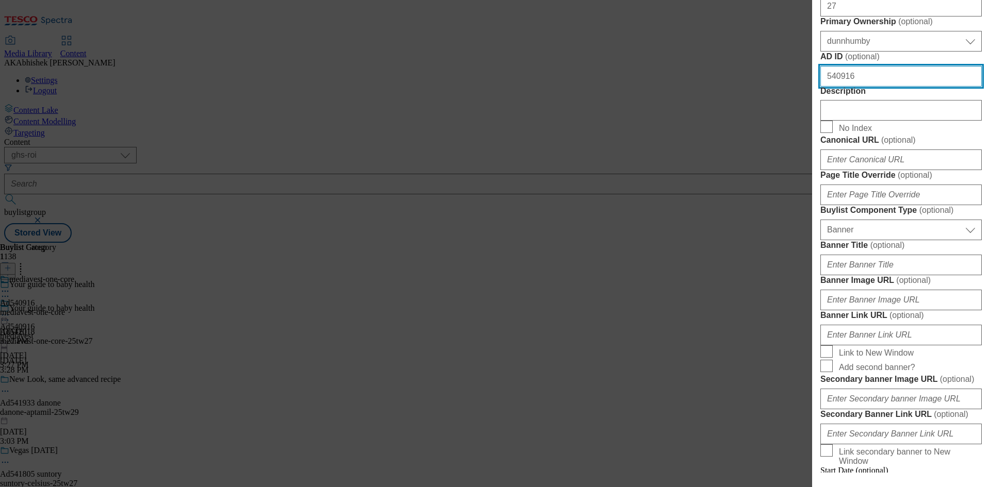
drag, startPoint x: 802, startPoint y: 277, endPoint x: 765, endPoint y: 275, distance: 37.2
click at [765, 275] on div "Edit Buylist Tags 1 tags selected buylist English Content Properties Label Ad54…" at bounding box center [495, 243] width 990 height 487
paste input "2018"
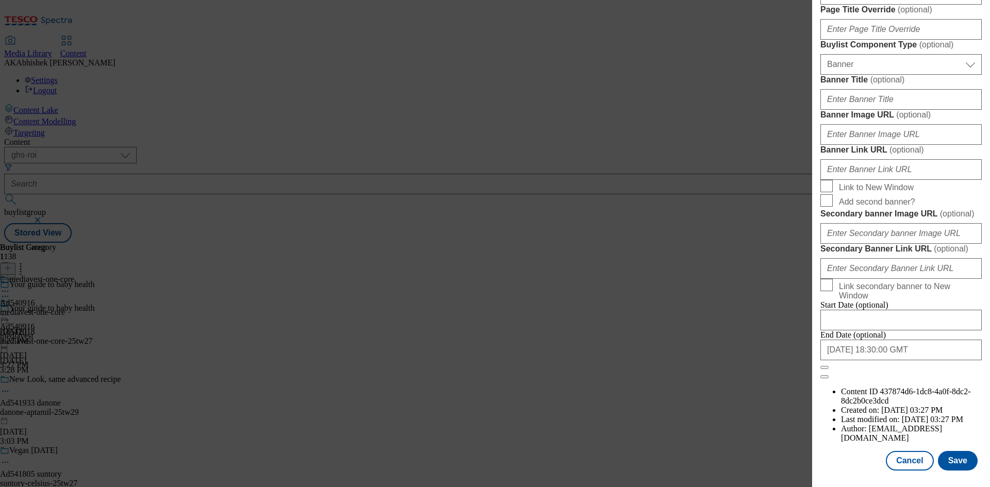
scroll to position [1012, 0]
type input "542018"
click at [934, 360] on input "[DATE] 18:30:00 GMT" at bounding box center [900, 350] width 161 height 21
select select "2025"
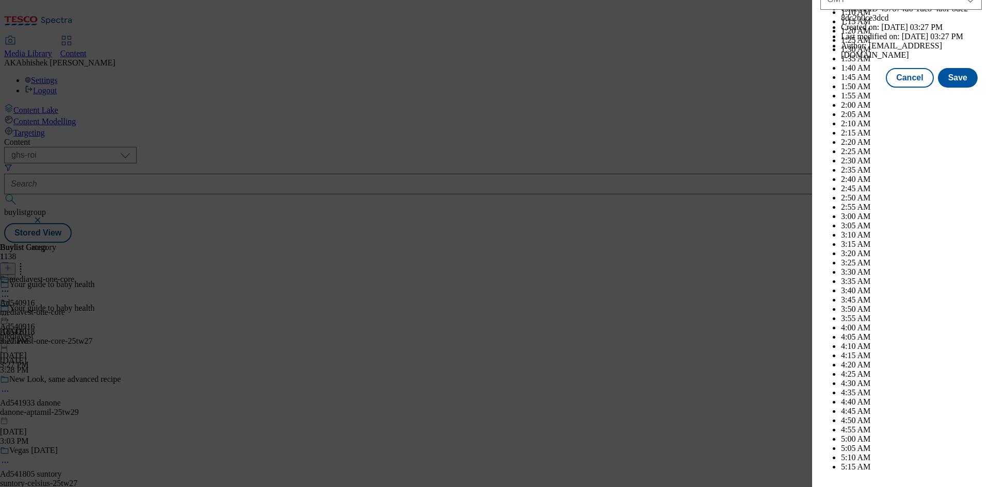
scroll to position [4229, 0]
select select "November"
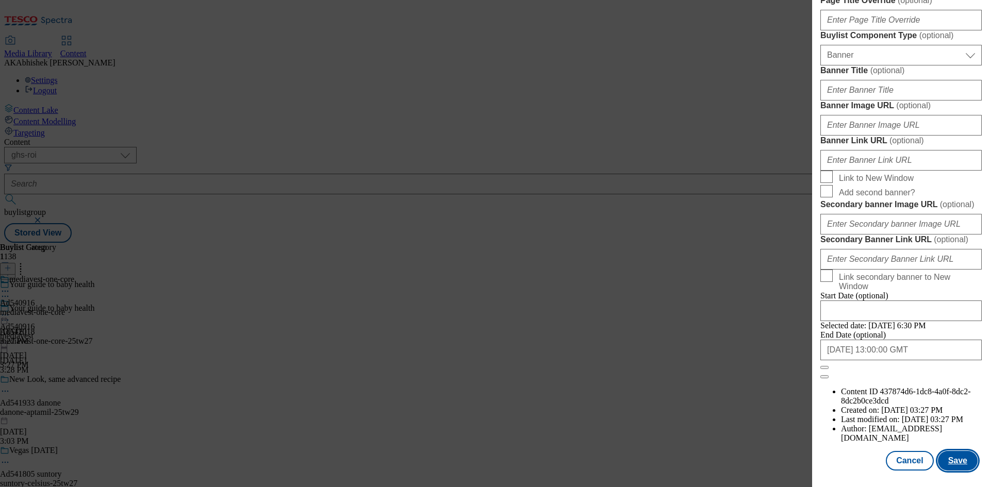
click at [959, 467] on button "Save" at bounding box center [958, 461] width 40 height 20
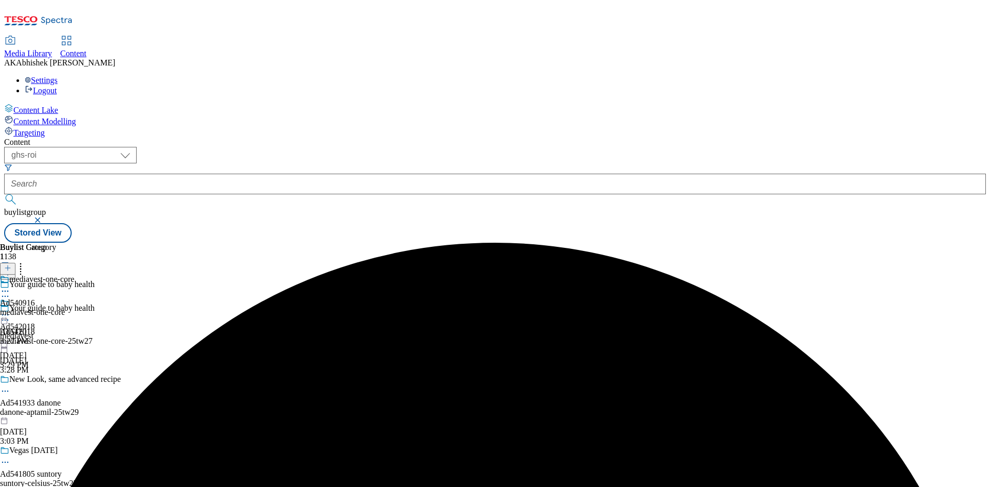
click at [10, 286] on icon at bounding box center [5, 291] width 10 height 10
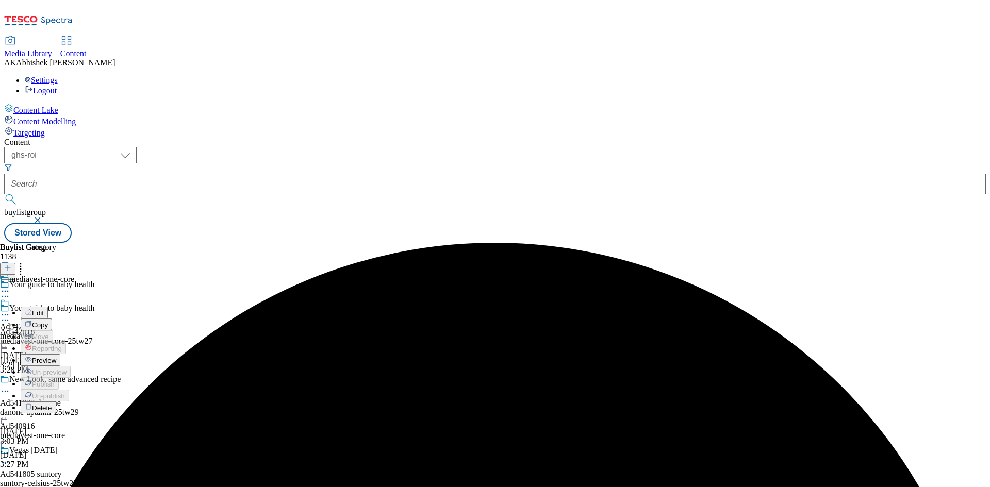
click at [44, 309] on span "Edit" at bounding box center [38, 313] width 12 height 8
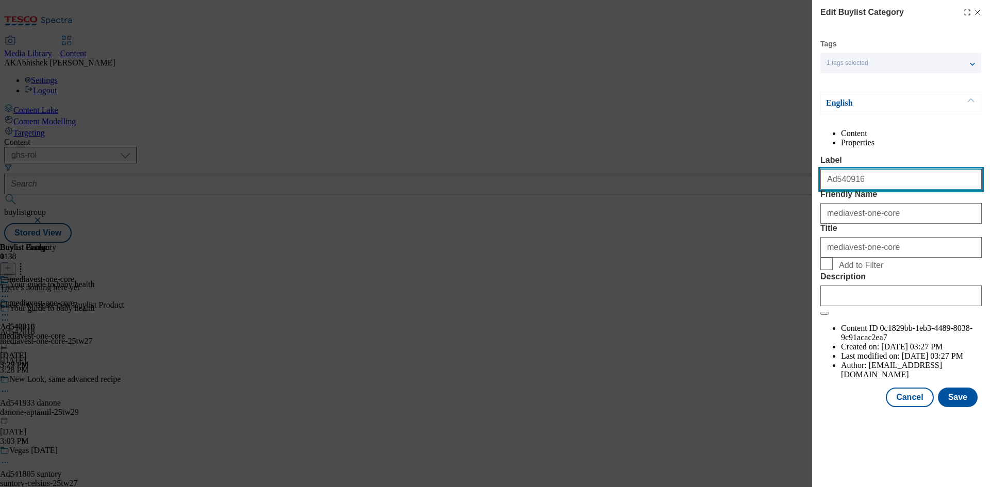
drag, startPoint x: 832, startPoint y: 202, endPoint x: 885, endPoint y: 203, distance: 52.6
click at [885, 190] on input "Ad540916" at bounding box center [900, 179] width 161 height 21
paste input "2018"
type input "Ad542018"
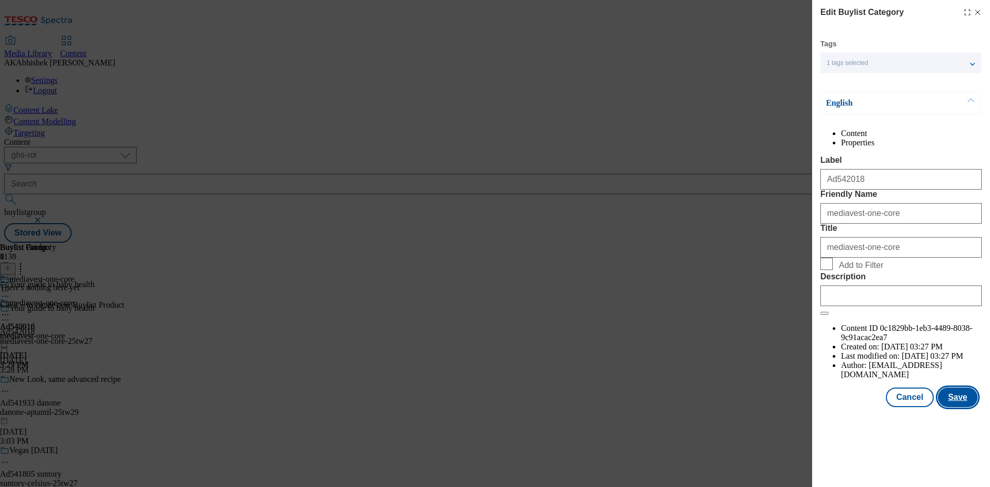
click at [959, 407] on button "Save" at bounding box center [958, 398] width 40 height 20
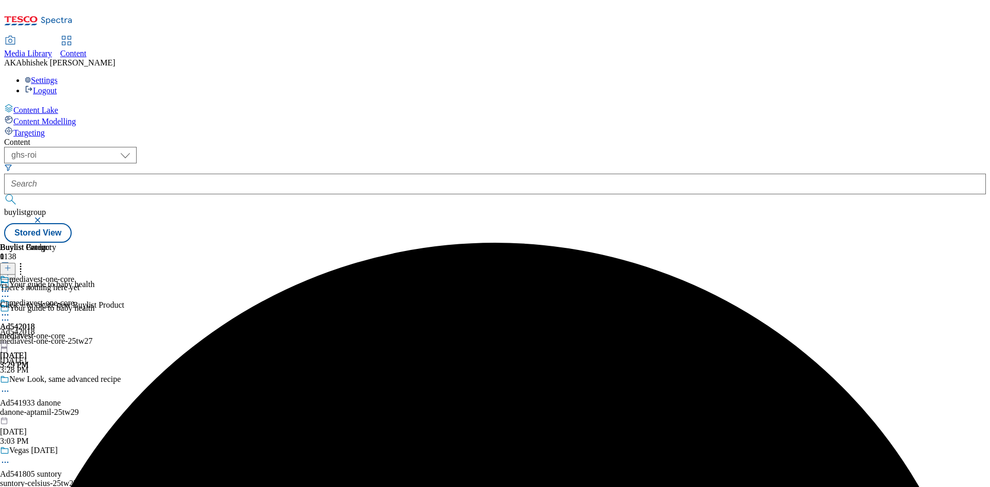
click at [6, 314] on circle at bounding box center [6, 315] width 2 height 2
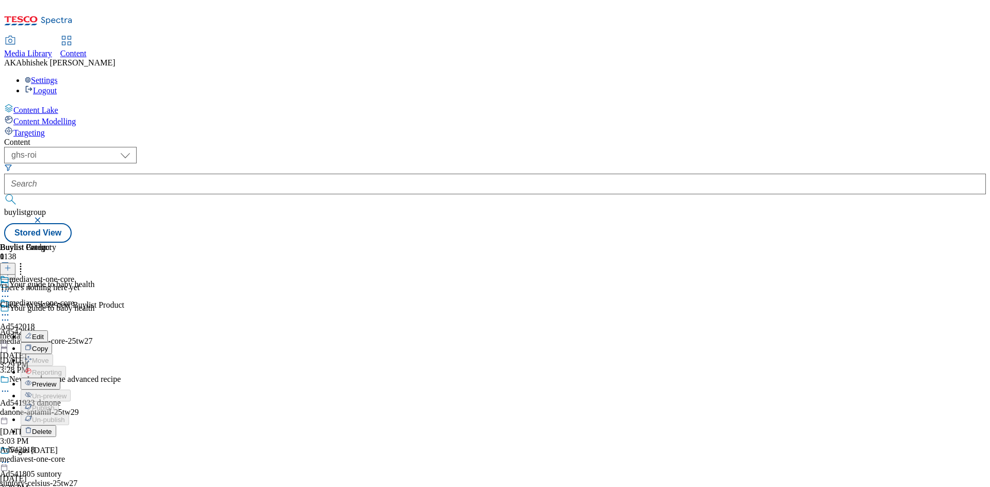
click at [56, 380] on span "Preview" at bounding box center [44, 384] width 24 height 8
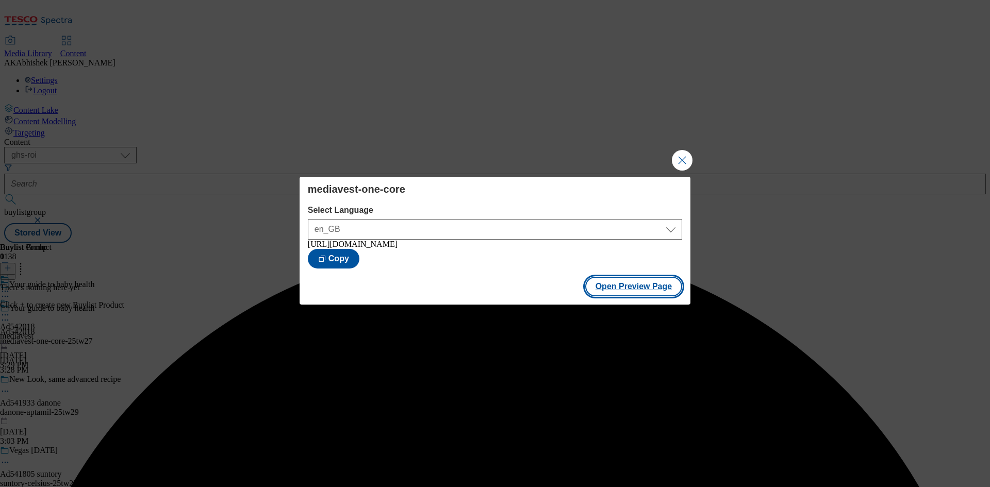
click at [633, 292] on button "Open Preview Page" at bounding box center [633, 287] width 97 height 20
click at [689, 150] on button "Close Modal" at bounding box center [682, 160] width 21 height 21
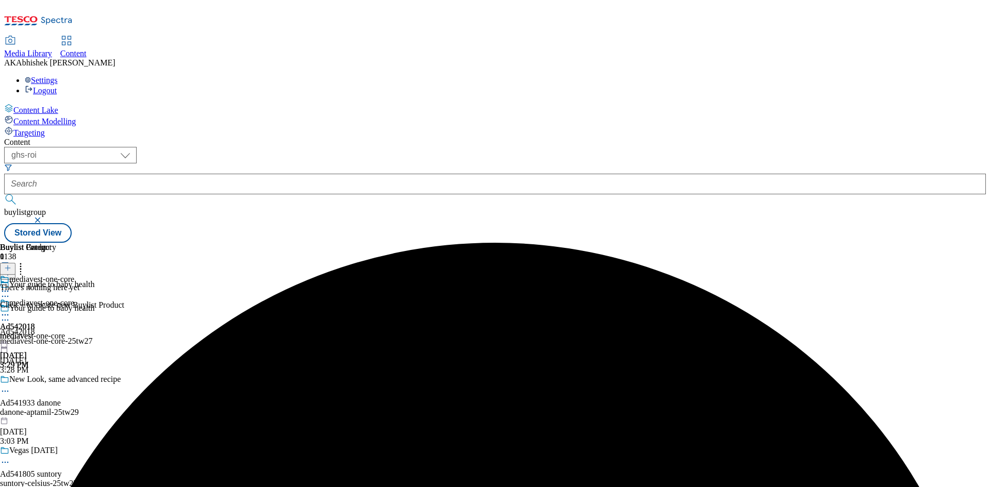
click at [10, 310] on icon at bounding box center [5, 315] width 10 height 10
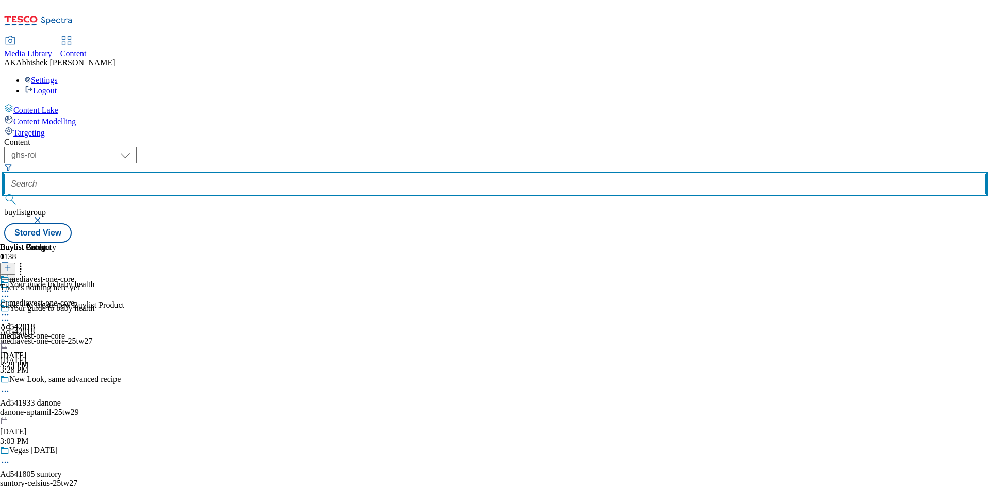
click at [244, 174] on input "text" at bounding box center [495, 184] width 982 height 21
paste input "541805"
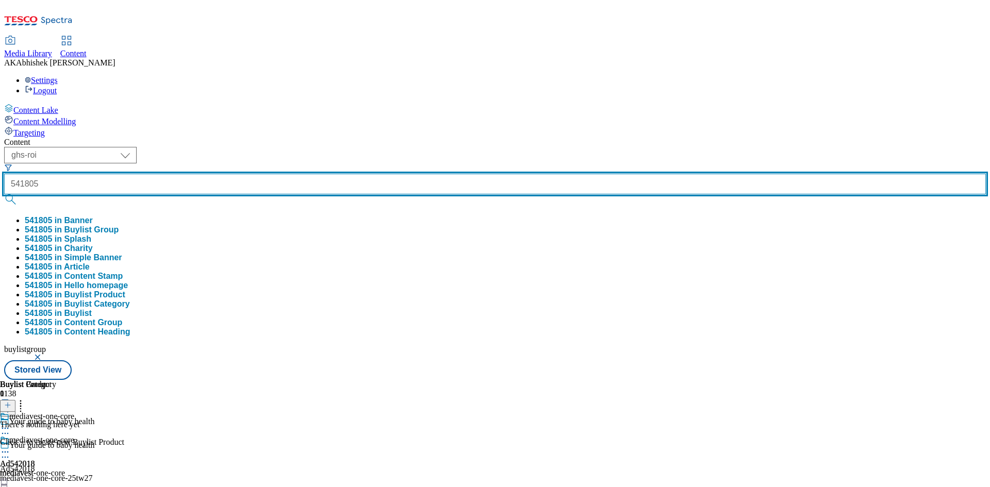
click at [4, 194] on button "submit" at bounding box center [11, 199] width 14 height 10
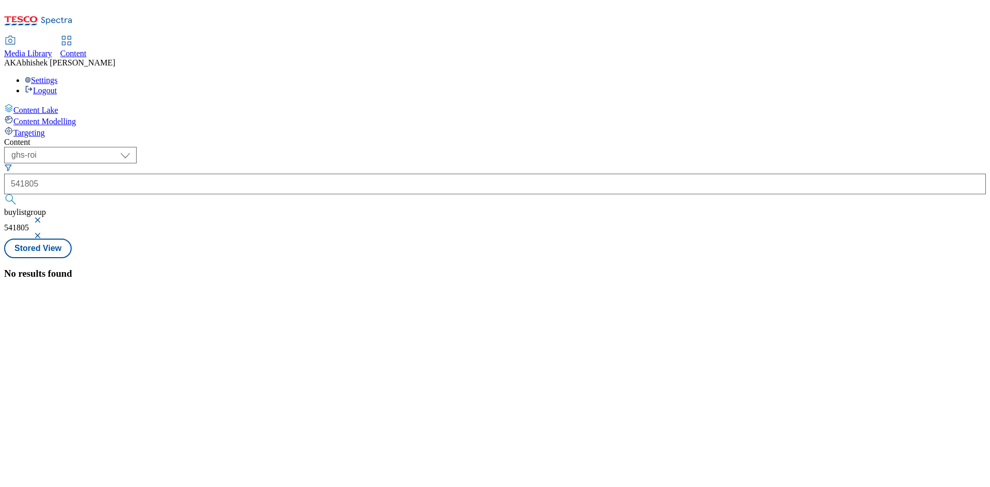
click at [222, 174] on div "541805" at bounding box center [495, 184] width 982 height 21
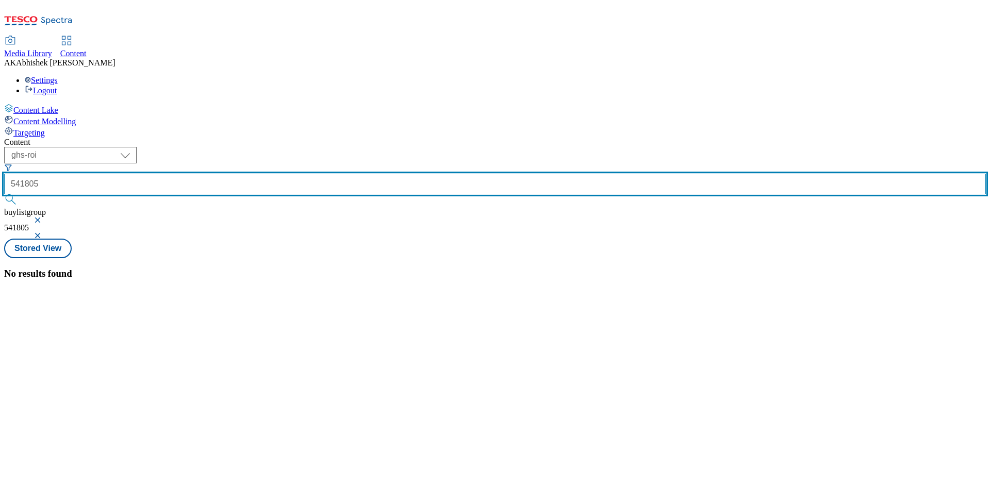
click at [223, 174] on input "541805" at bounding box center [495, 184] width 982 height 21
type input "Ad541805"
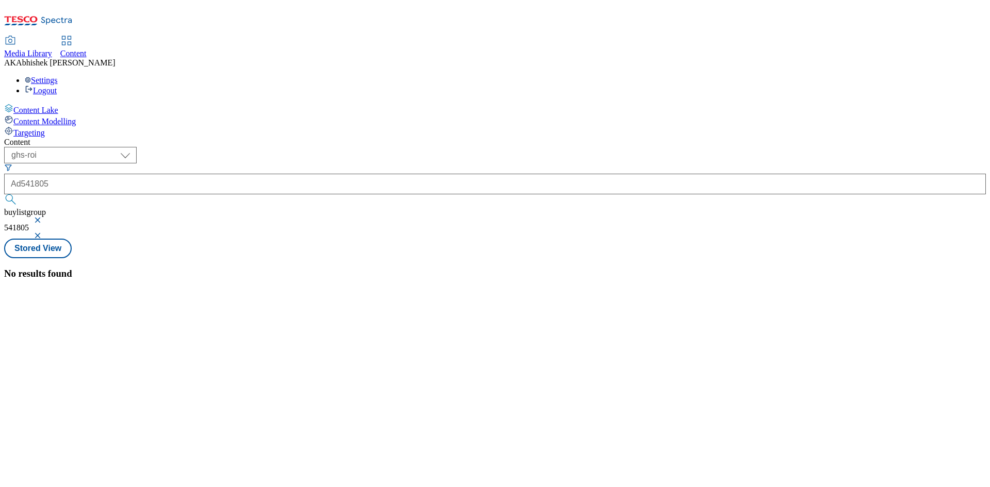
click at [44, 232] on button "button" at bounding box center [39, 235] width 10 height 6
click at [44, 217] on button "button" at bounding box center [39, 220] width 10 height 6
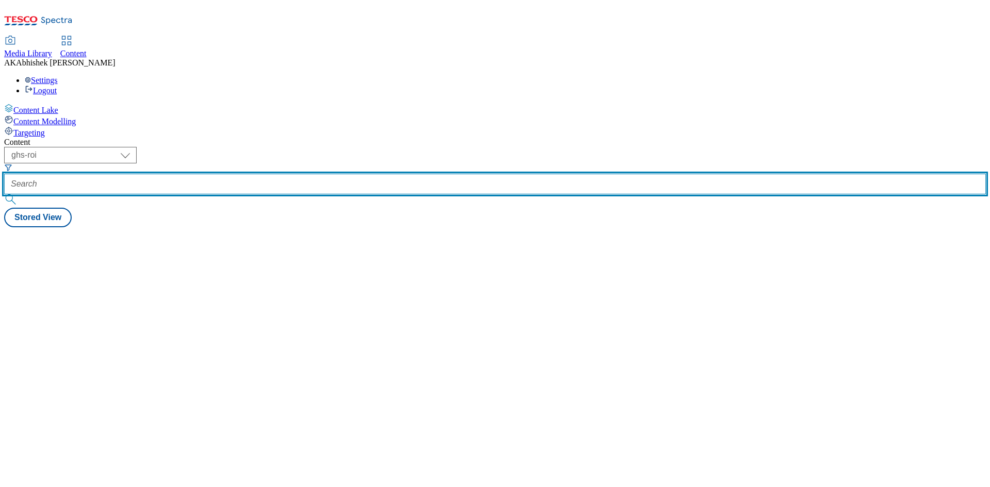
click at [239, 174] on input "text" at bounding box center [495, 184] width 982 height 21
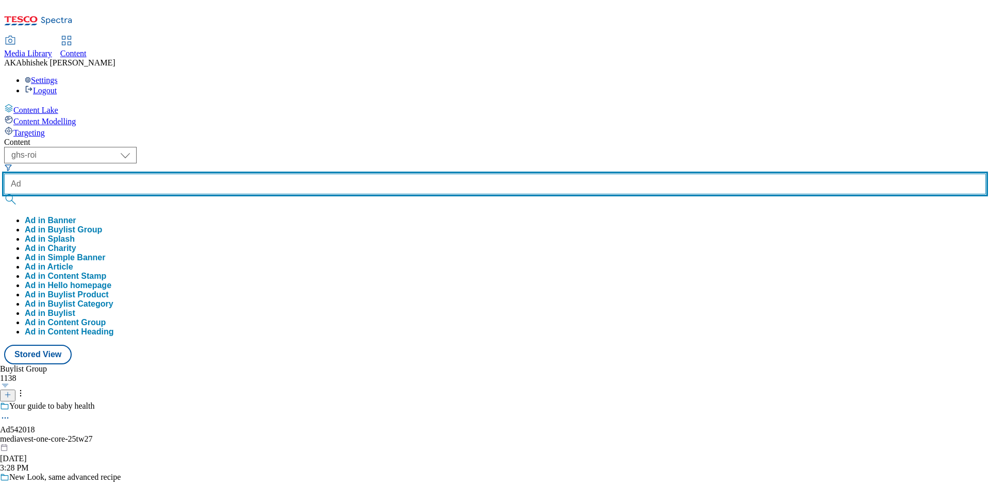
paste input "541805"
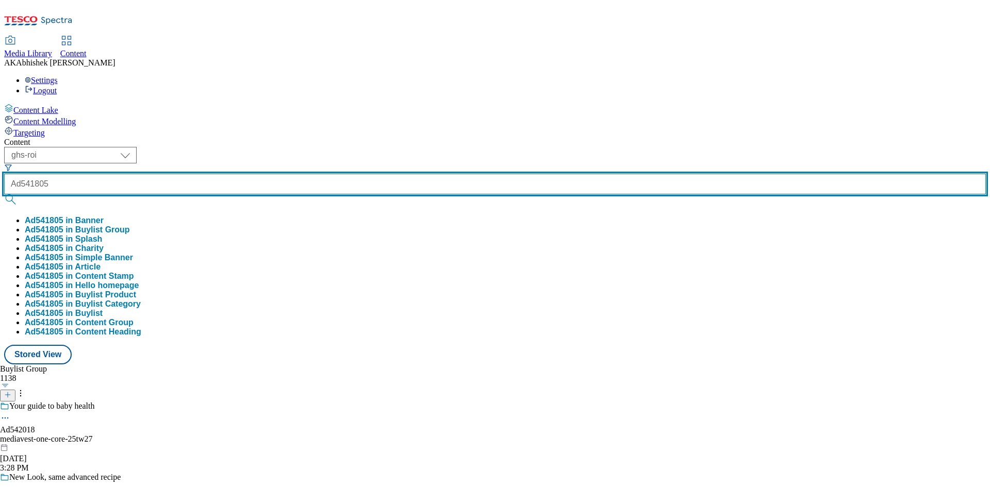
type input "Ad541805"
click at [4, 194] on button "submit" at bounding box center [11, 199] width 14 height 10
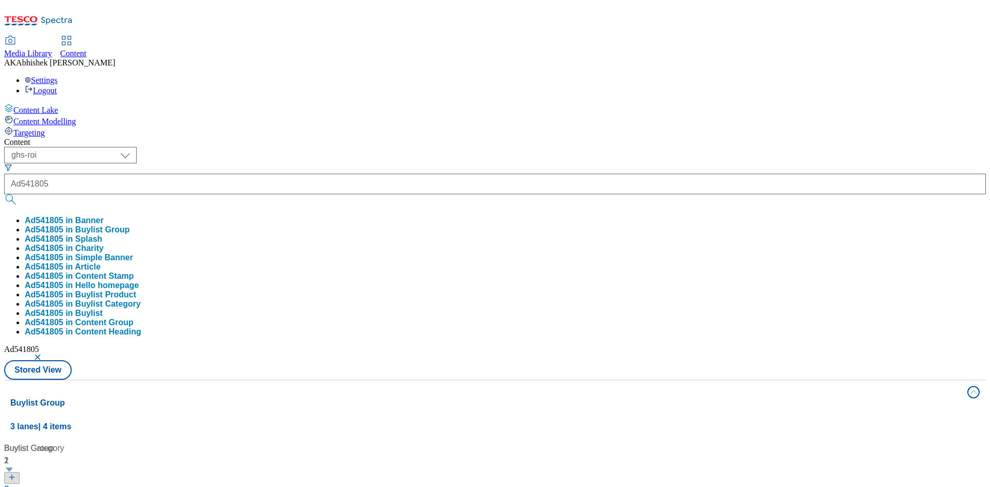
click at [518, 138] on div "Content ( optional ) ghs-roi ghs-uk ghs-roi Ad541805 Ad541805 in Banner Ad54180…" at bounding box center [495, 484] width 982 height 692
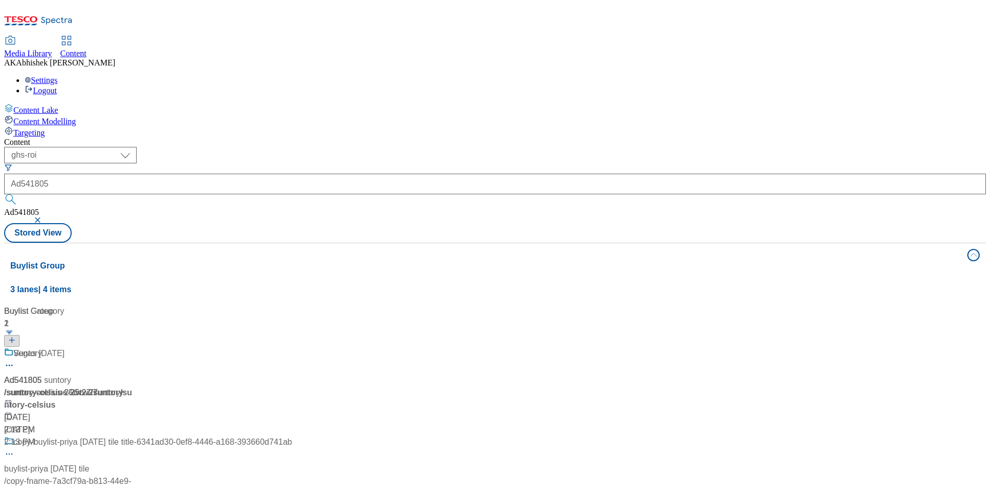
click at [269, 347] on div "Ad541805 / suntory-celsius-25tw27 / suntory [DATE] 2:13 PM" at bounding box center [148, 391] width 288 height 89
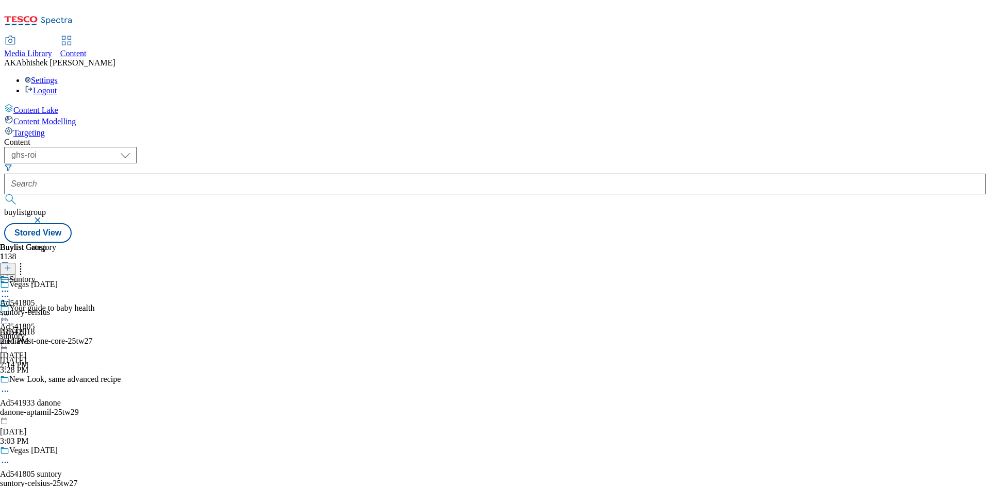
click at [6, 462] on circle at bounding box center [6, 463] width 2 height 2
click at [44, 480] on span "Edit" at bounding box center [38, 484] width 12 height 8
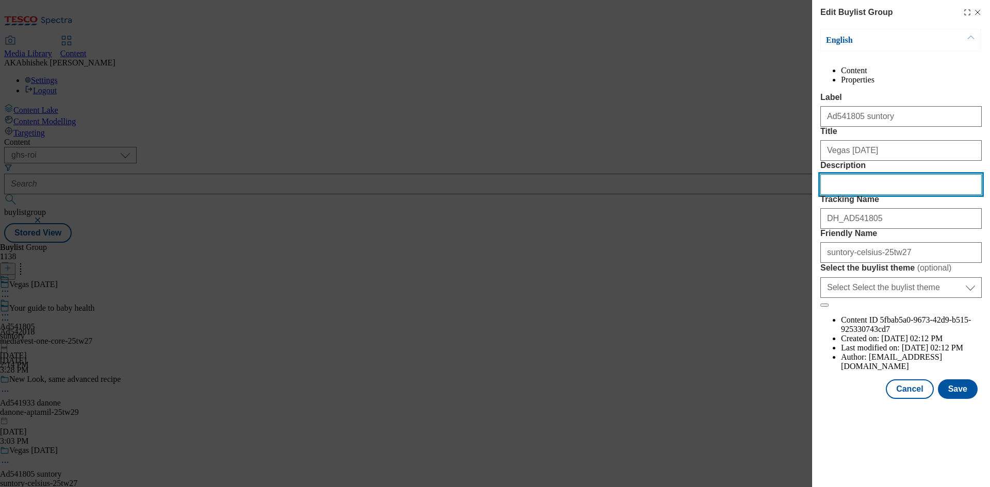
click at [830, 195] on input "Description" at bounding box center [900, 184] width 161 height 21
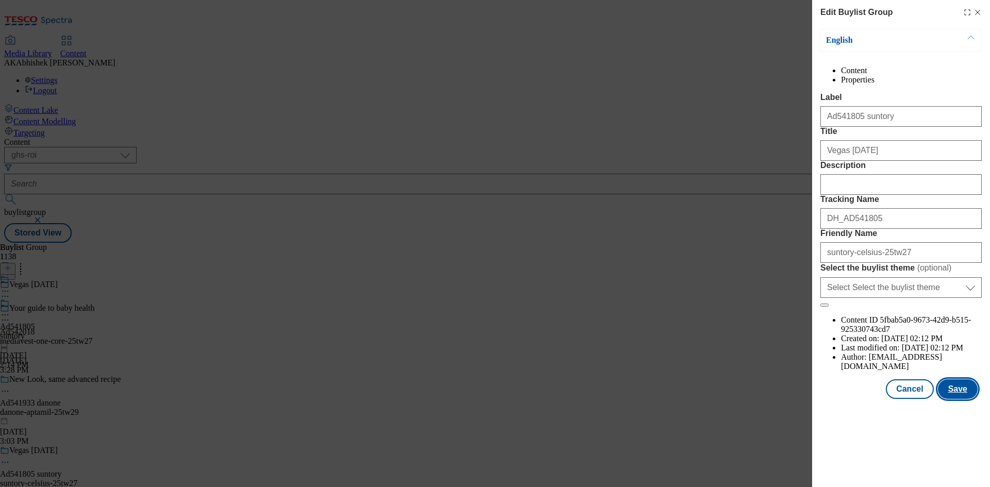
click at [958, 399] on button "Save" at bounding box center [958, 389] width 40 height 20
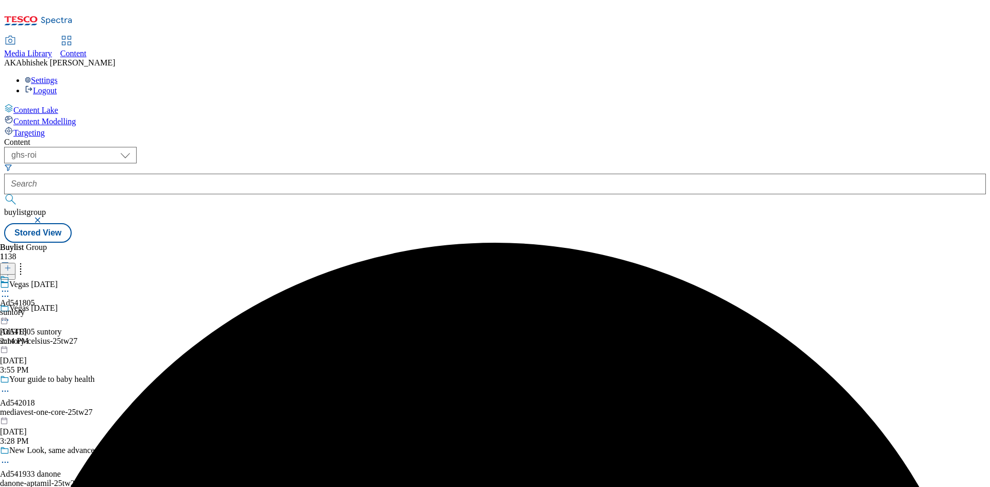
click at [10, 286] on icon at bounding box center [5, 291] width 10 height 10
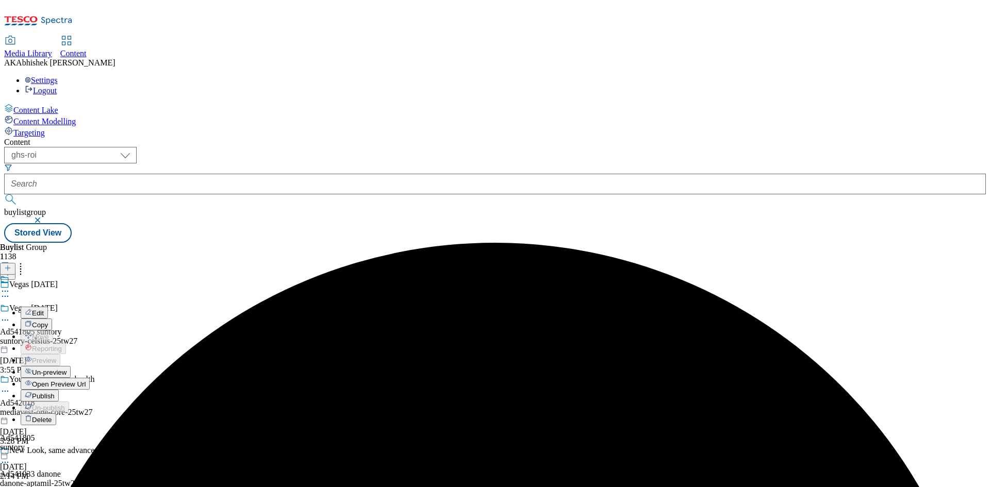
click at [44, 309] on span "Edit" at bounding box center [38, 313] width 12 height 8
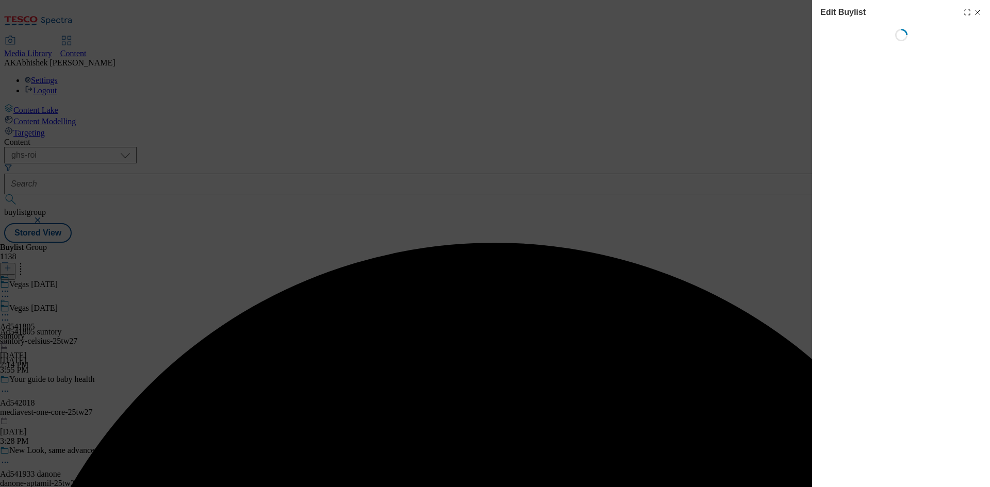
select select "tactical"
select select "supplier funded short term 1-3 weeks"
select select "dunnhumby"
select select "Banner"
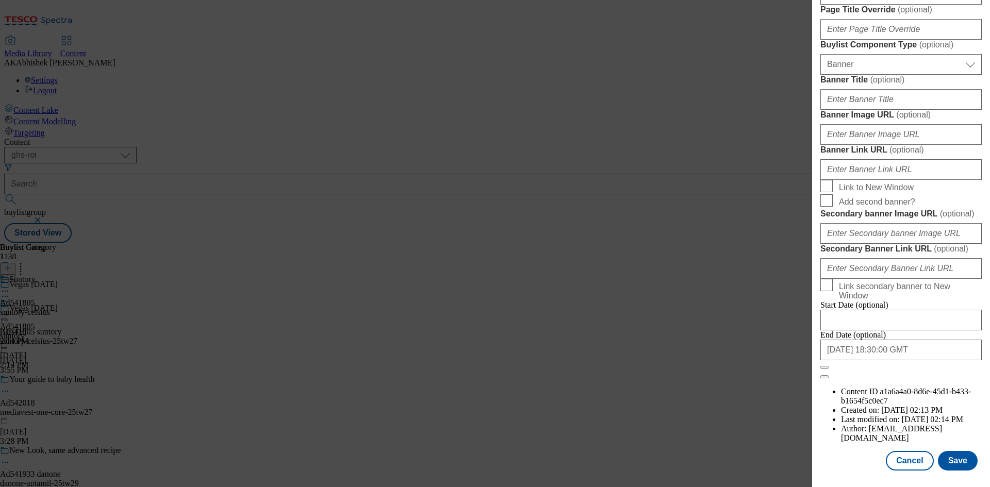
scroll to position [1012, 0]
click at [928, 360] on input "[DATE] 18:30:00 GMT" at bounding box center [900, 350] width 161 height 21
select select "2025"
select select "November"
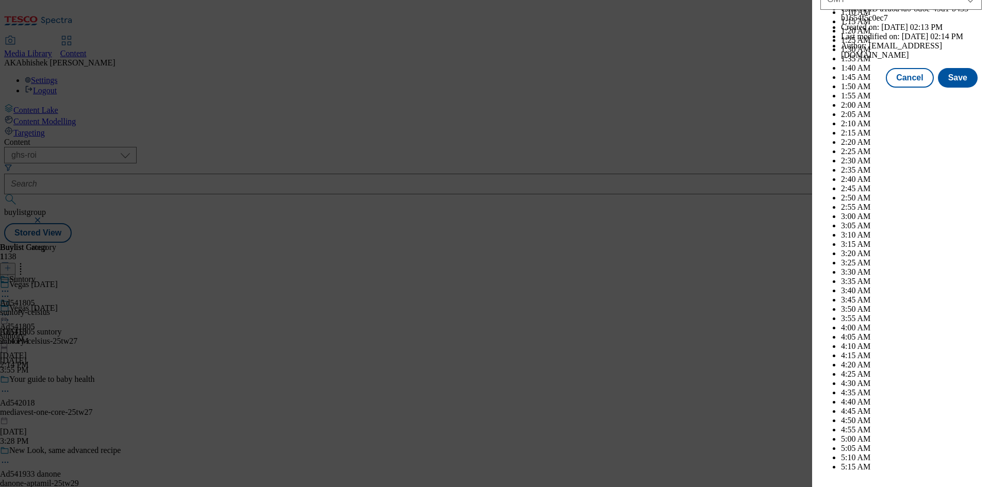
scroll to position [4229, 0]
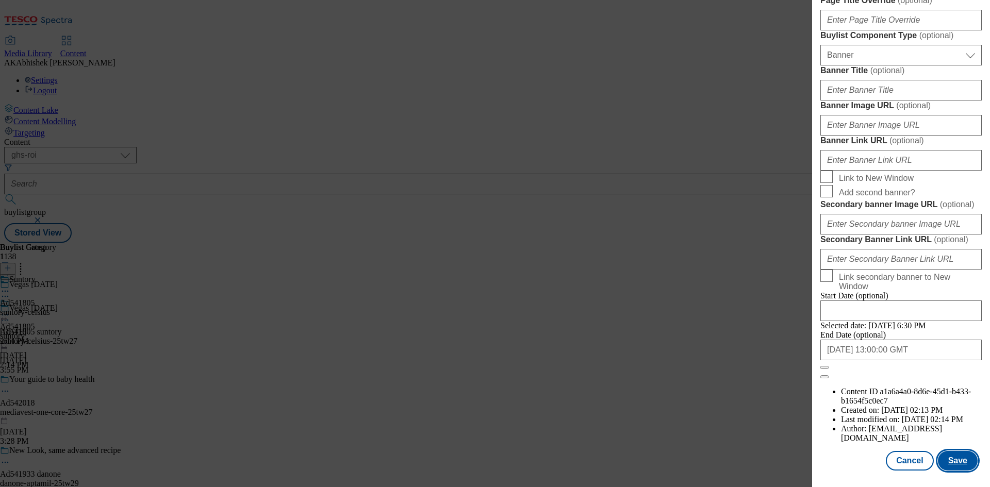
click at [959, 454] on button "Save" at bounding box center [958, 461] width 40 height 20
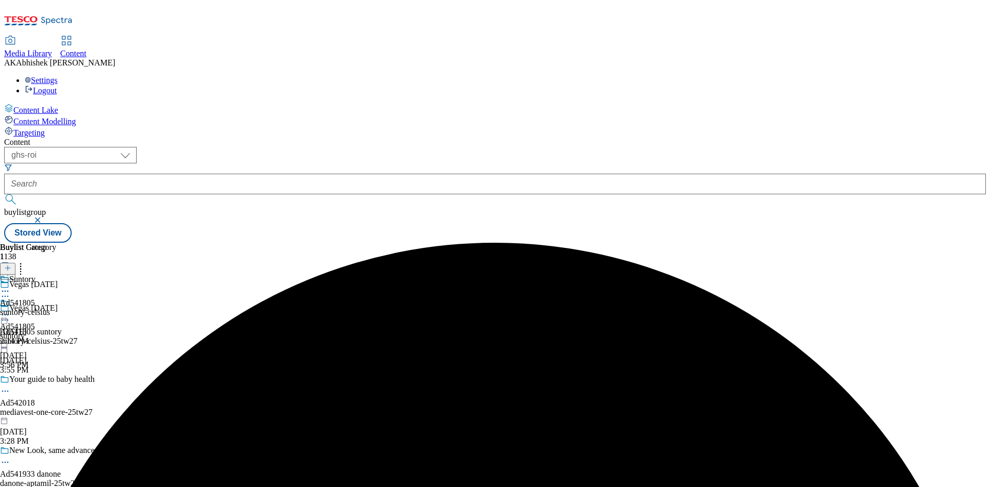
click at [10, 286] on icon at bounding box center [5, 291] width 10 height 10
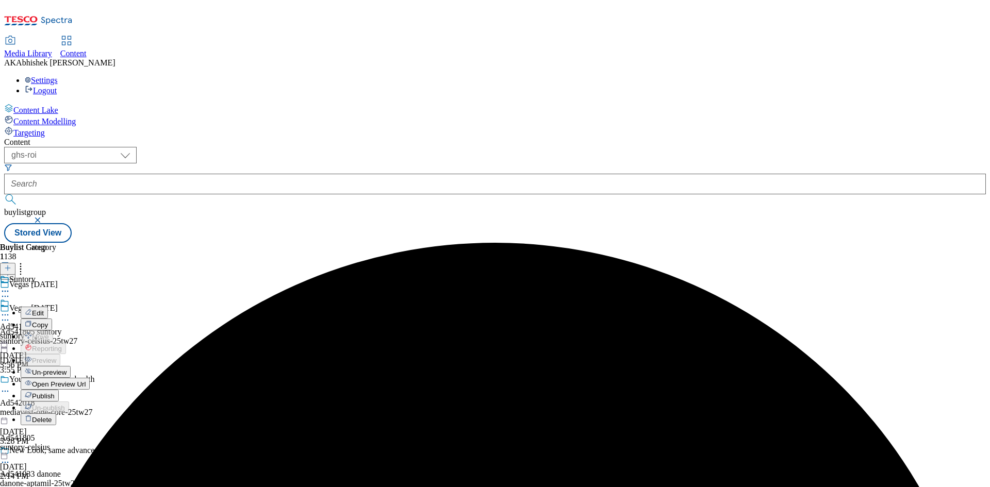
click at [44, 309] on span "Edit" at bounding box center [38, 313] width 12 height 8
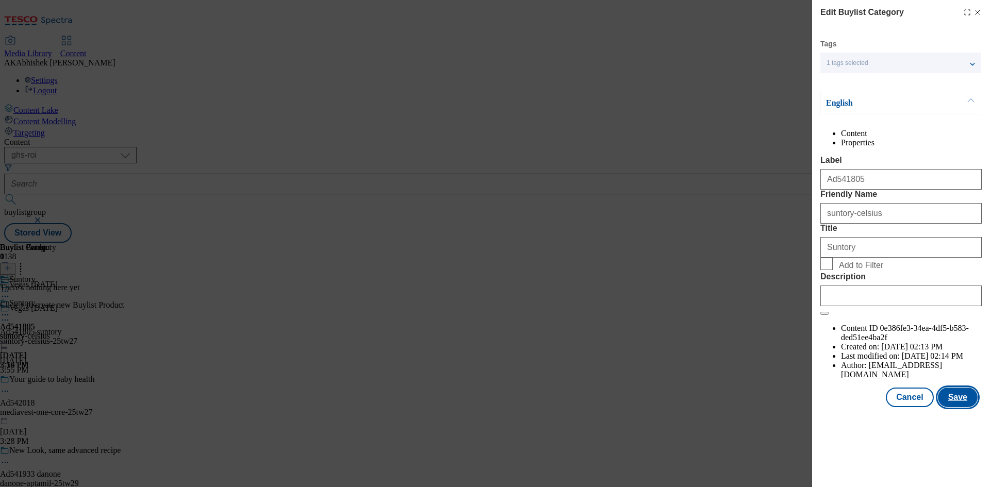
click at [951, 407] on button "Save" at bounding box center [958, 398] width 40 height 20
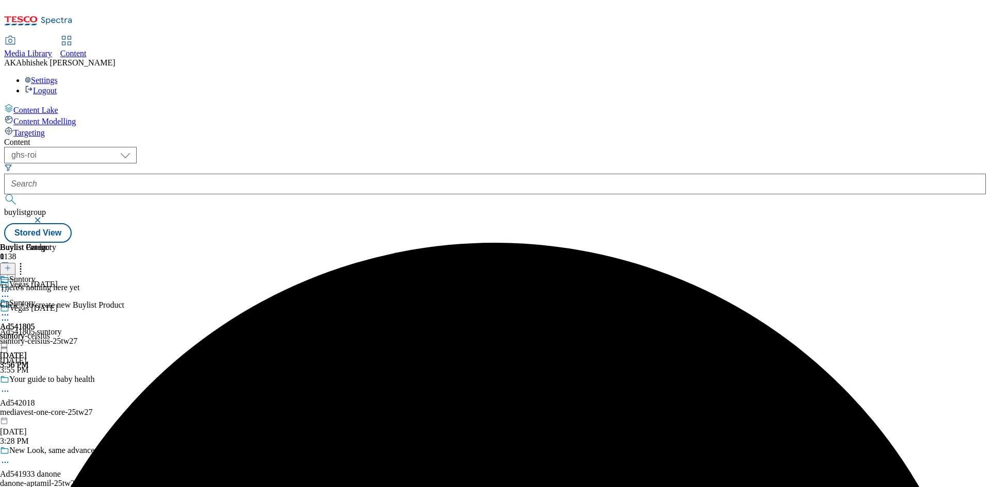
click at [10, 310] on icon at bounding box center [5, 315] width 10 height 10
click at [56, 380] on span "Preview" at bounding box center [44, 384] width 24 height 8
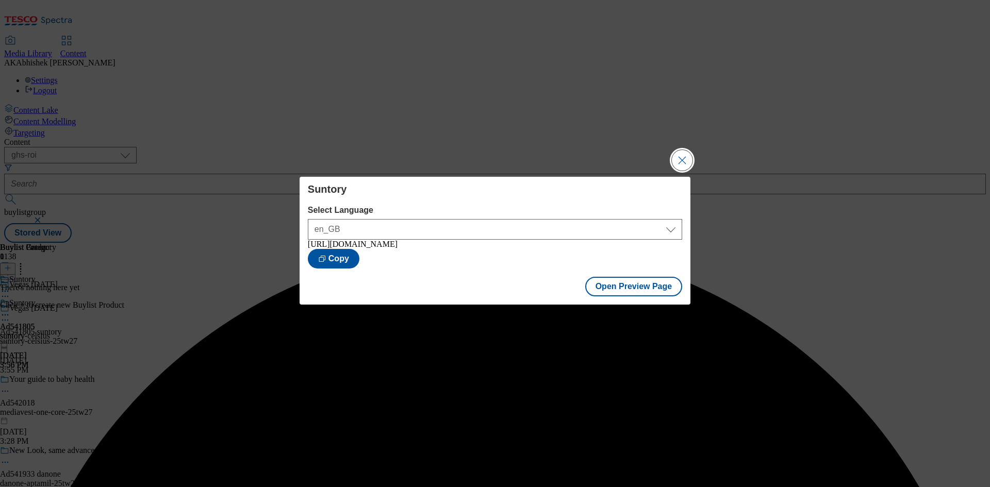
click at [677, 151] on button "Close Modal" at bounding box center [682, 160] width 21 height 21
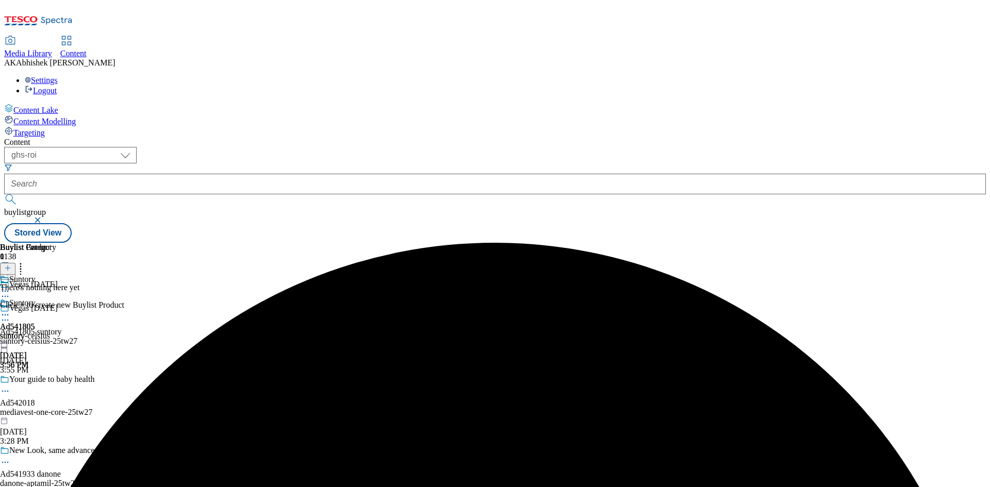
click at [11, 264] on icon at bounding box center [7, 267] width 7 height 7
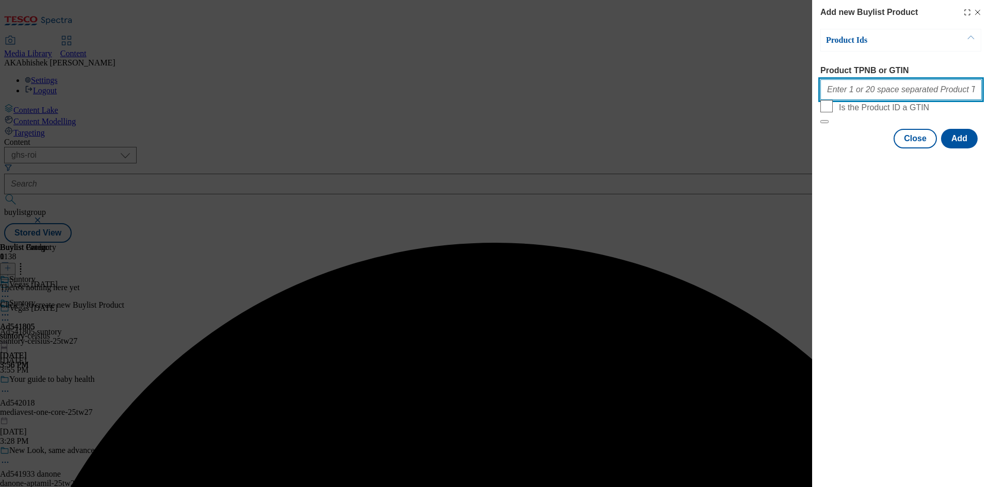
drag, startPoint x: 857, startPoint y: 95, endPoint x: 862, endPoint y: 99, distance: 5.9
click at [857, 95] on input "Product TPNB or GTIN" at bounding box center [900, 89] width 161 height 21
paste input "93538645 93482122"
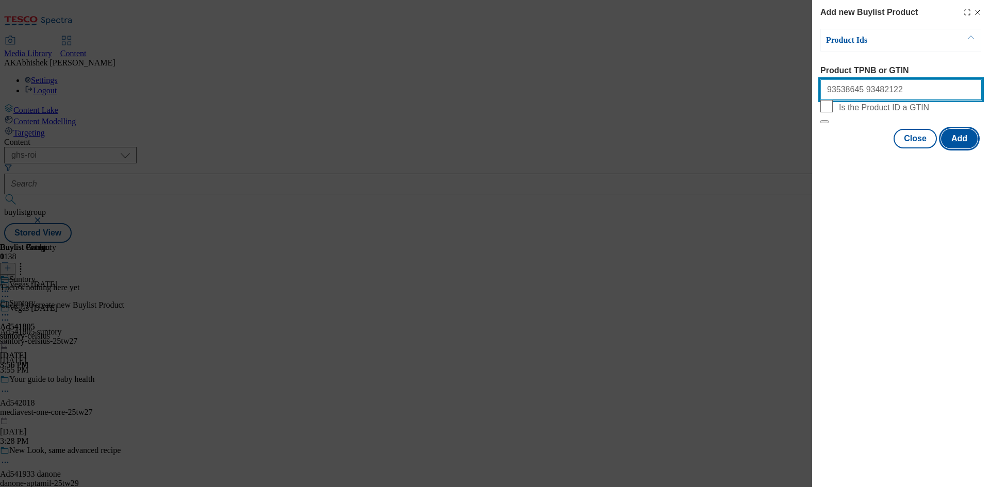
type input "93538645 93482122"
click at [967, 148] on button "Add" at bounding box center [959, 139] width 37 height 20
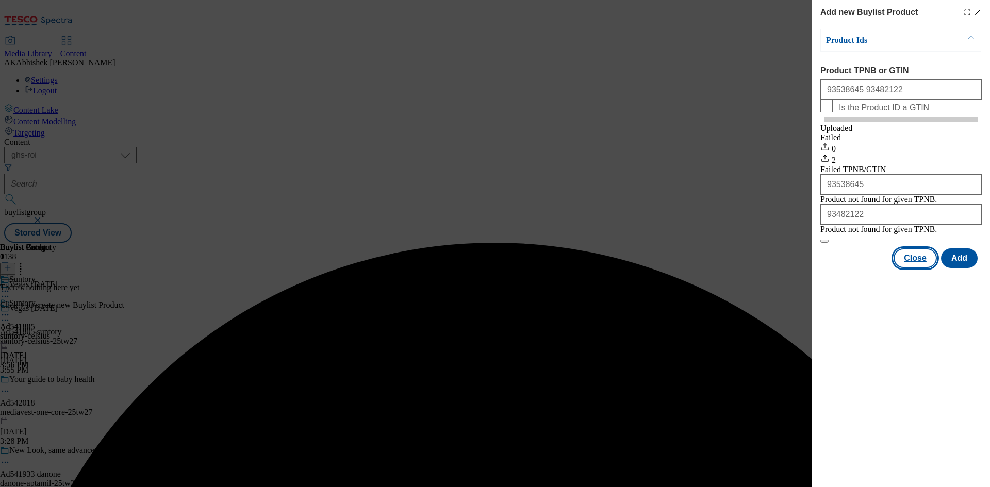
click at [919, 268] on button "Close" at bounding box center [914, 258] width 43 height 20
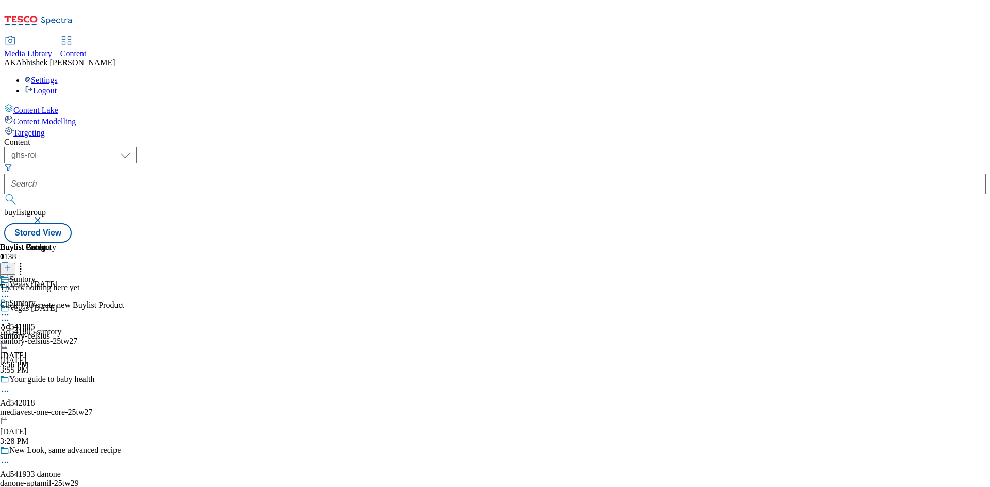
click at [10, 315] on icon at bounding box center [5, 320] width 10 height 10
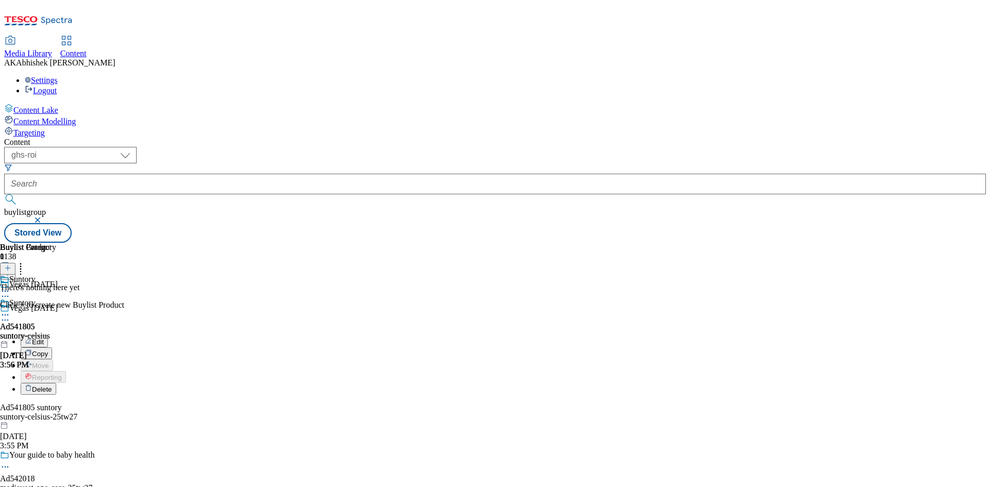
click at [44, 338] on span "Edit" at bounding box center [38, 342] width 12 height 8
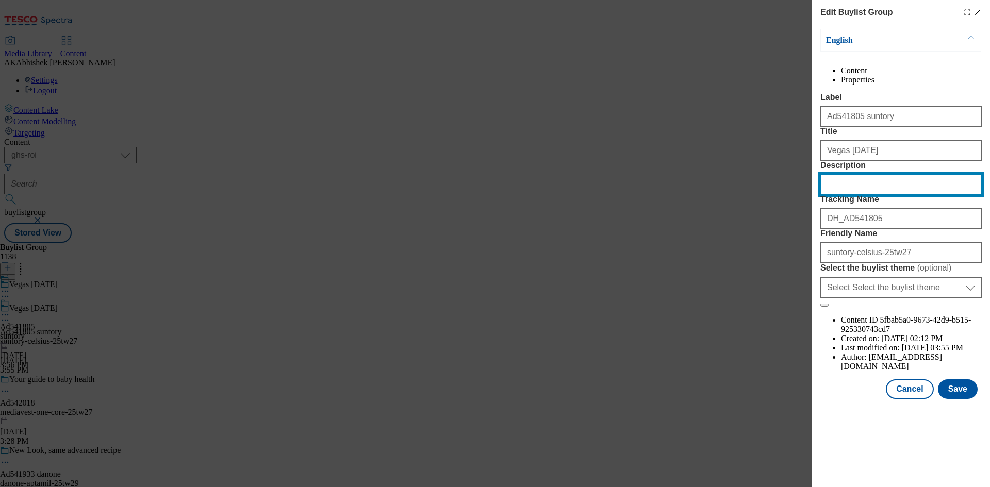
click at [856, 195] on input "Description" at bounding box center [900, 184] width 161 height 21
paste input "Celsius Peach Vibe"
type input "Celsius Peach Vibe"
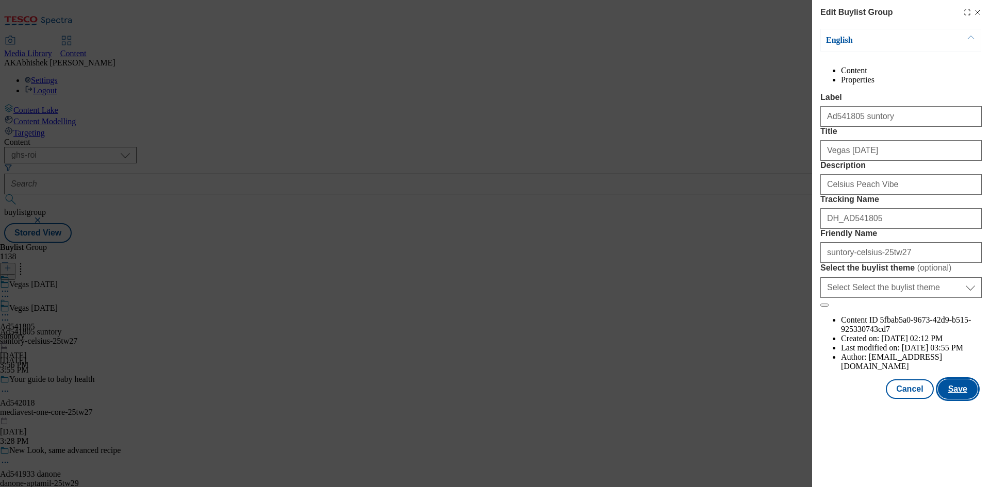
drag, startPoint x: 966, startPoint y: 434, endPoint x: 951, endPoint y: 466, distance: 35.1
click at [951, 466] on div "Edit Buylist Group English Content Properties Label Ad541805 suntory Title Vega…" at bounding box center [901, 243] width 178 height 487
click at [967, 399] on button "Save" at bounding box center [958, 389] width 40 height 20
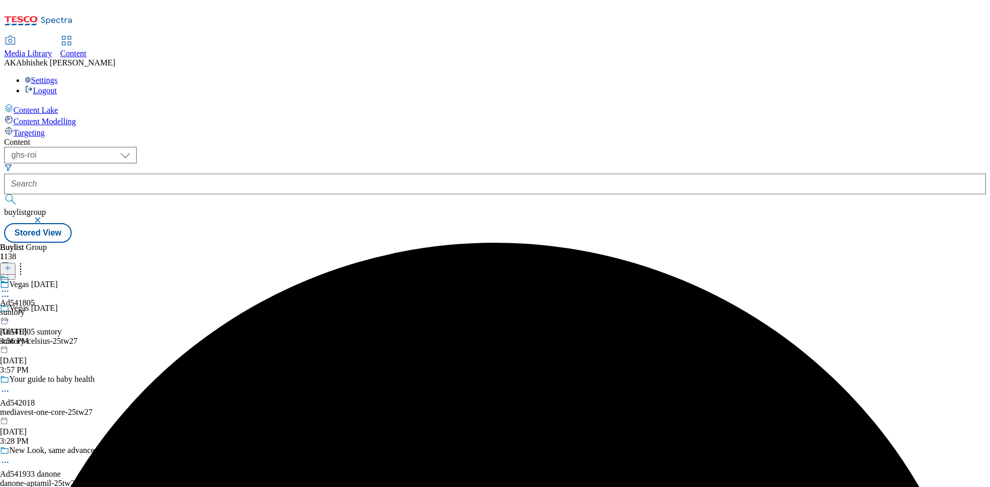
click at [10, 286] on icon at bounding box center [5, 291] width 10 height 10
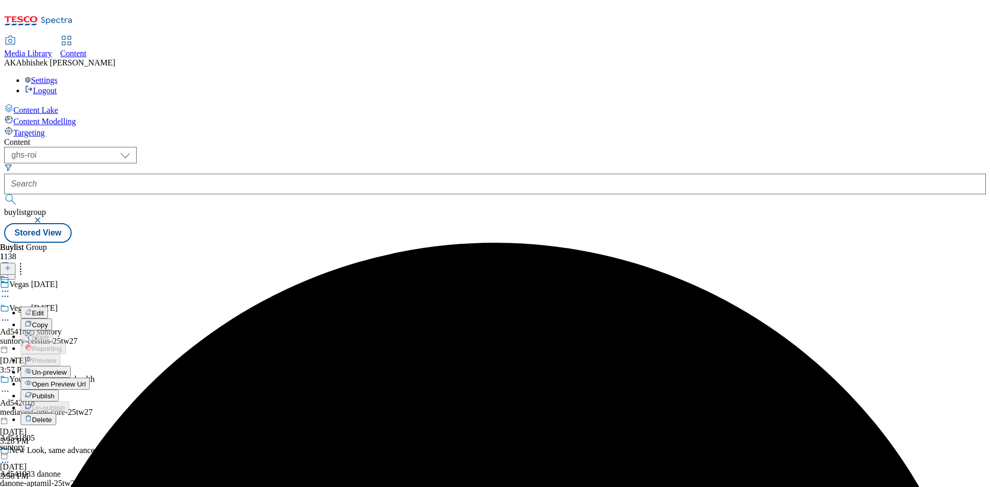
click at [44, 309] on span "Edit" at bounding box center [38, 313] width 12 height 8
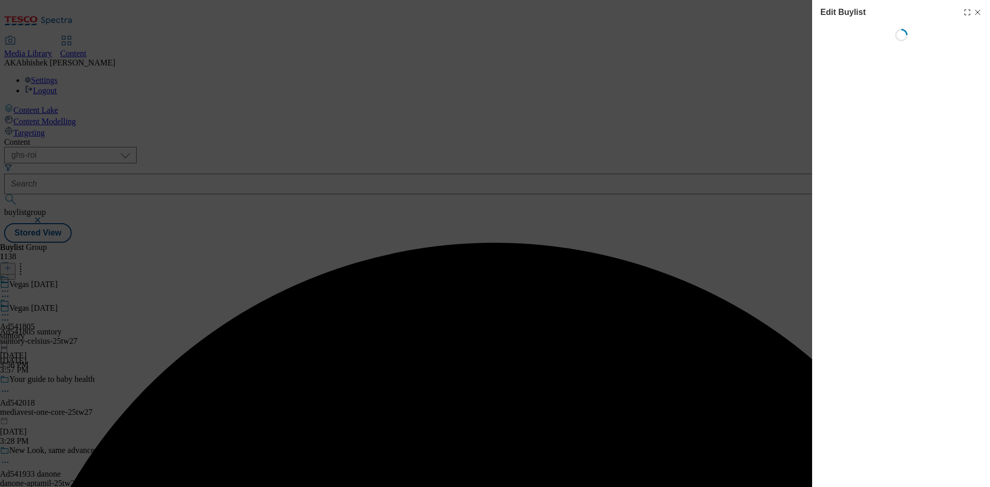
select select "tactical"
select select "supplier funded short term 1-3 weeks"
select select "dunnhumby"
select select "Banner"
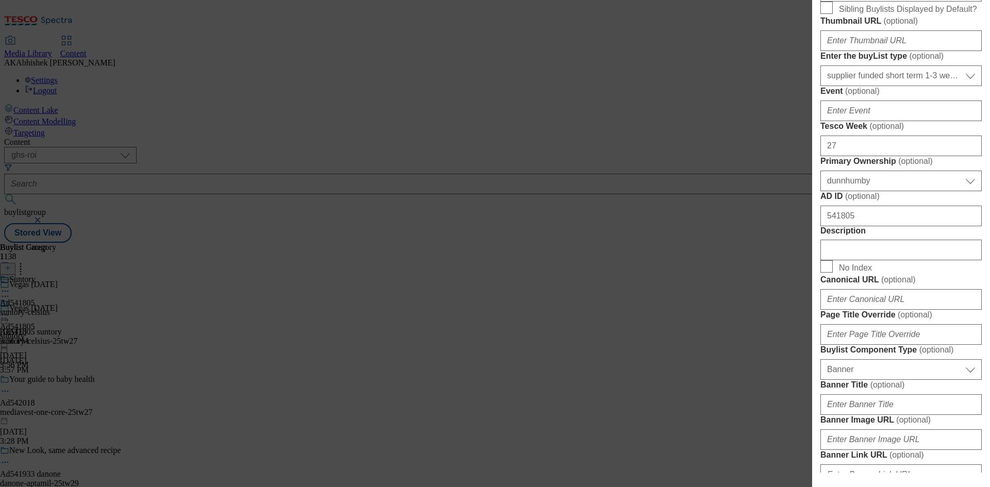
scroll to position [412, 0]
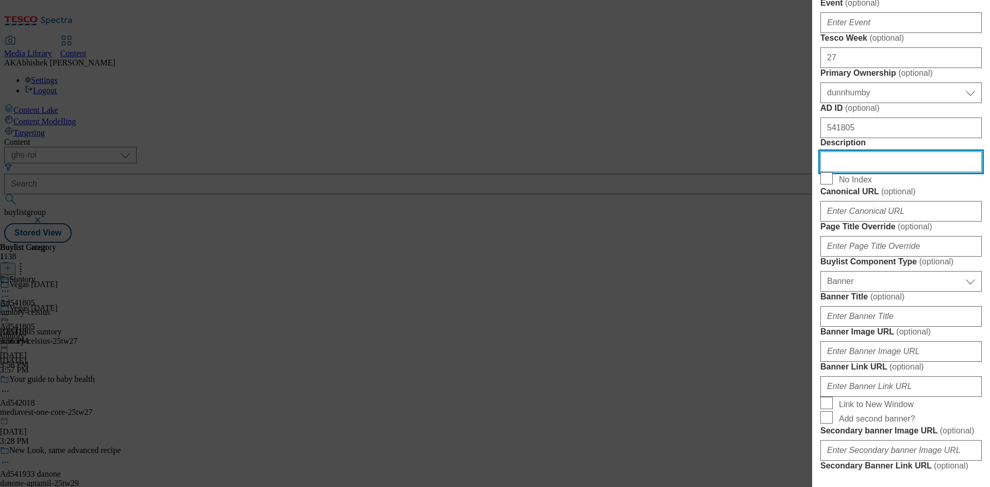
click at [872, 172] on input "Description" at bounding box center [900, 162] width 161 height 21
paste input "Celsius Peach Vibe"
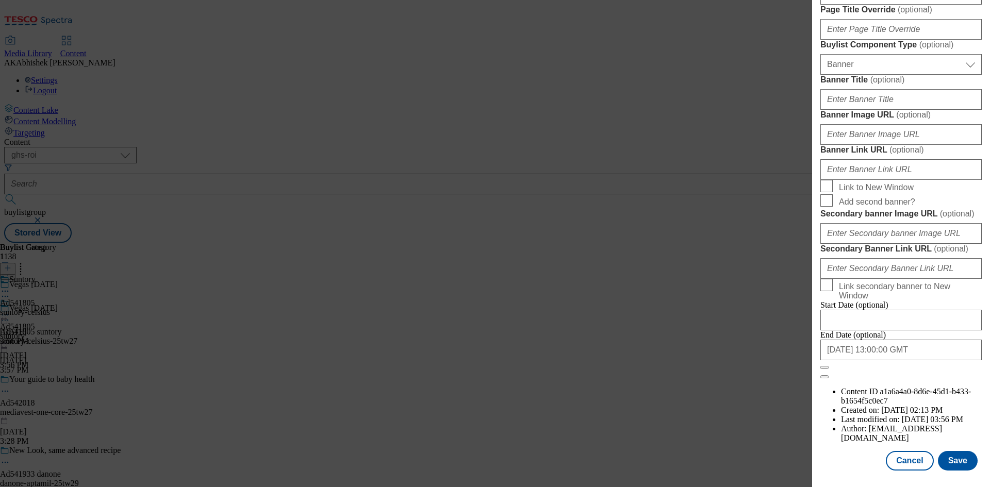
scroll to position [1012, 0]
type input "Celsius Peach Vibe"
click at [958, 463] on button "Save" at bounding box center [958, 461] width 40 height 20
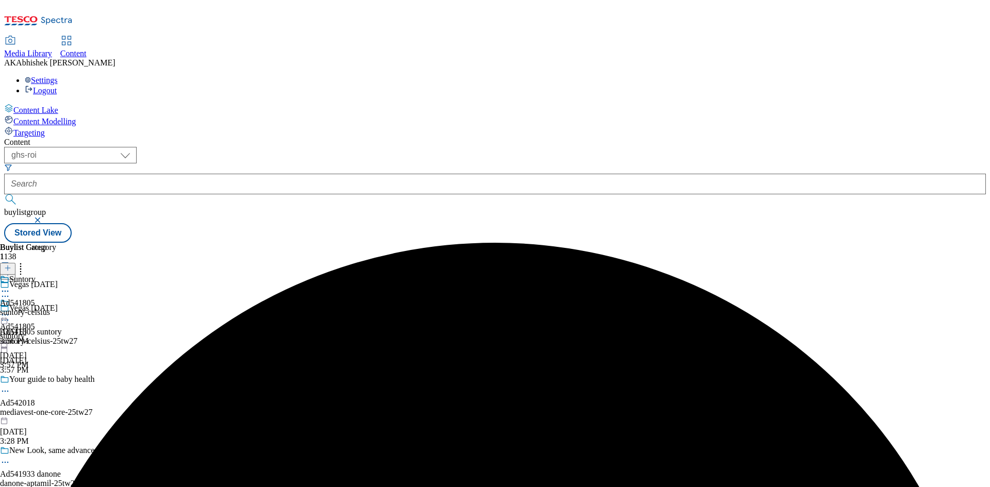
click at [10, 286] on icon at bounding box center [5, 291] width 10 height 10
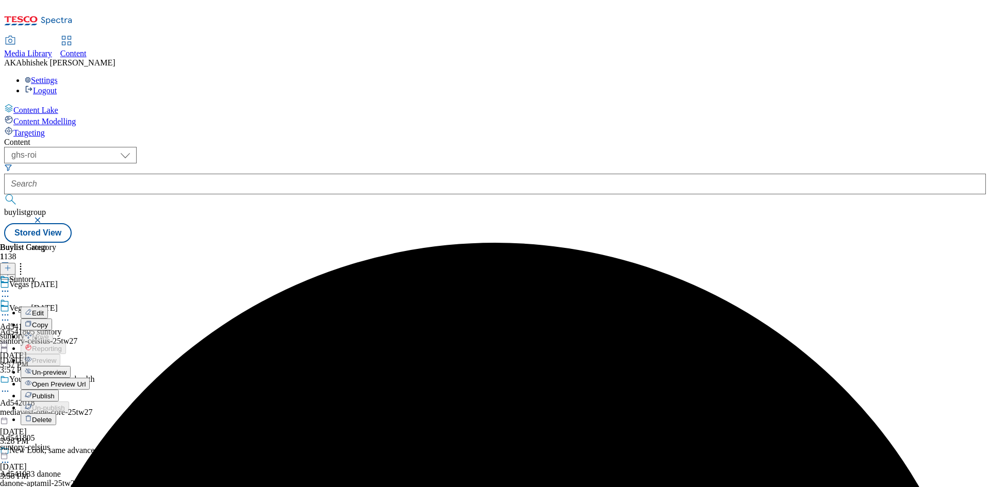
click at [44, 309] on span "Edit" at bounding box center [38, 313] width 12 height 8
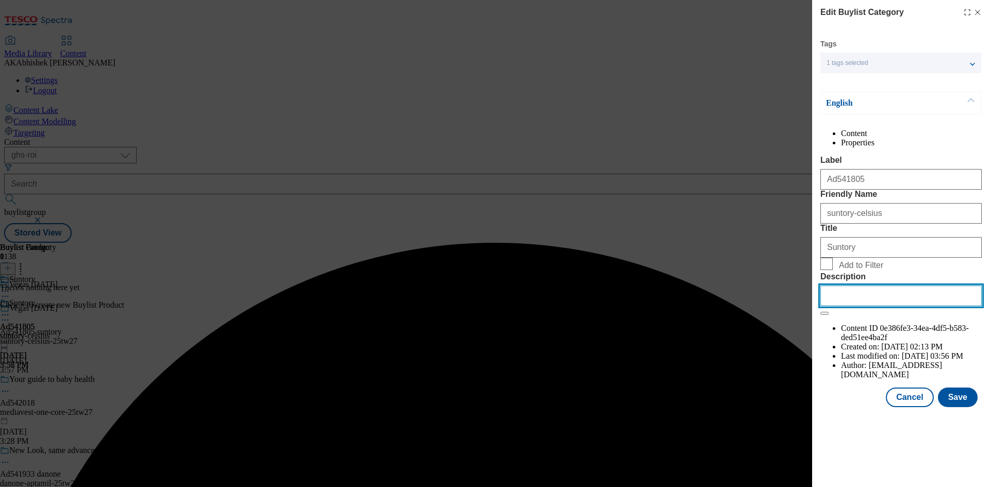
click at [877, 306] on input "Description" at bounding box center [900, 296] width 161 height 21
paste input "Celsius Peach Vibe"
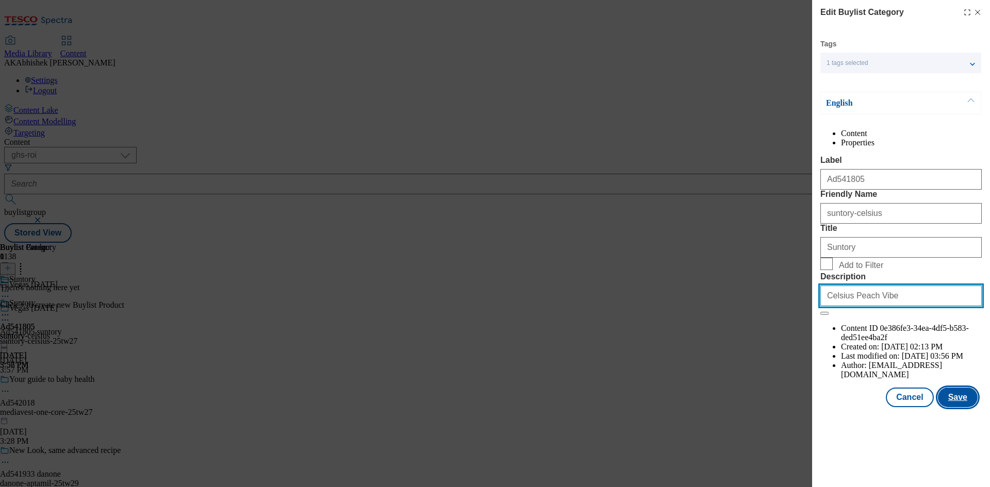
type input "Celsius Peach Vibe"
click at [959, 407] on button "Save" at bounding box center [958, 398] width 40 height 20
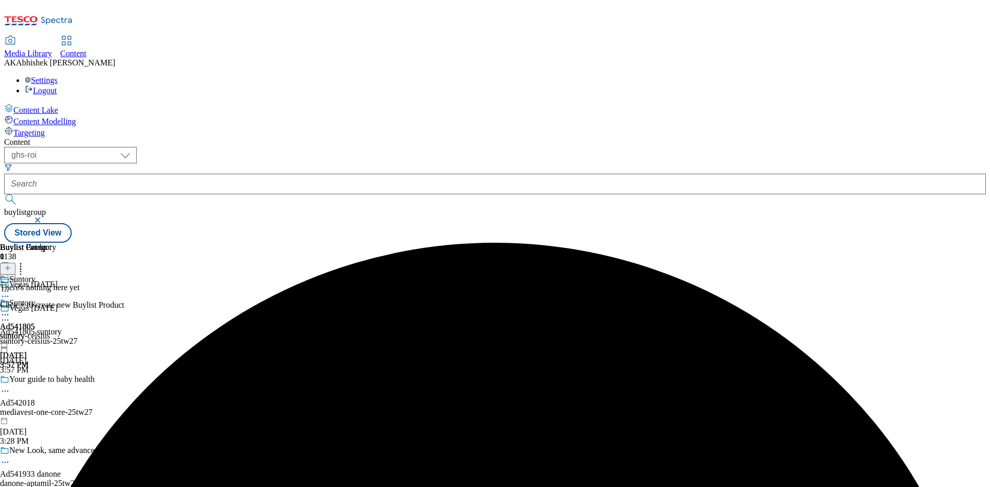
click at [10, 310] on icon at bounding box center [5, 315] width 10 height 10
click at [56, 380] on span "Preview" at bounding box center [44, 384] width 24 height 8
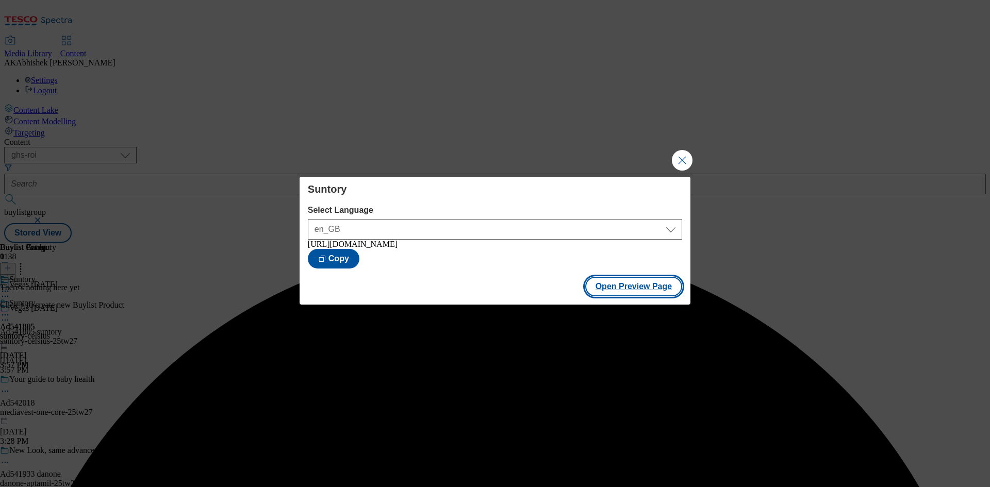
click at [639, 291] on button "Open Preview Page" at bounding box center [633, 287] width 97 height 20
click at [691, 150] on button "Close Modal" at bounding box center [682, 160] width 21 height 21
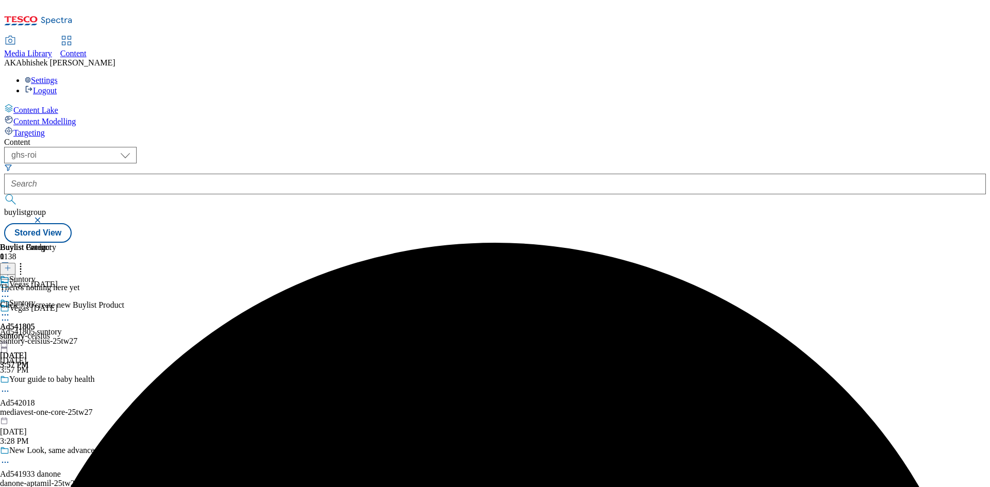
click at [10, 310] on icon at bounding box center [5, 315] width 10 height 10
click at [55, 416] on span "Publish" at bounding box center [43, 420] width 23 height 8
